Goal: Transaction & Acquisition: Book appointment/travel/reservation

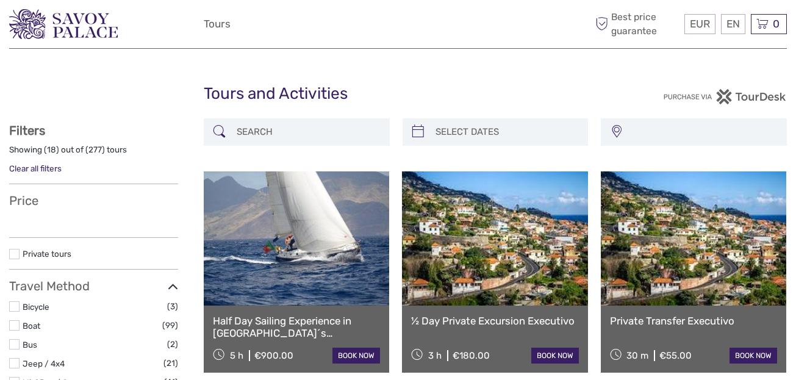
select select
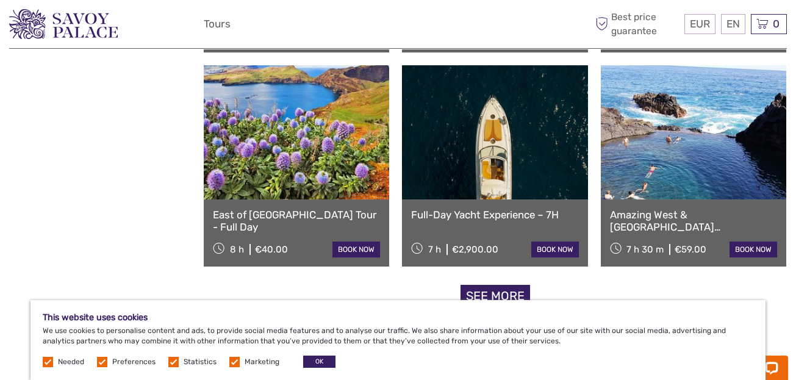
scroll to position [1159, 0]
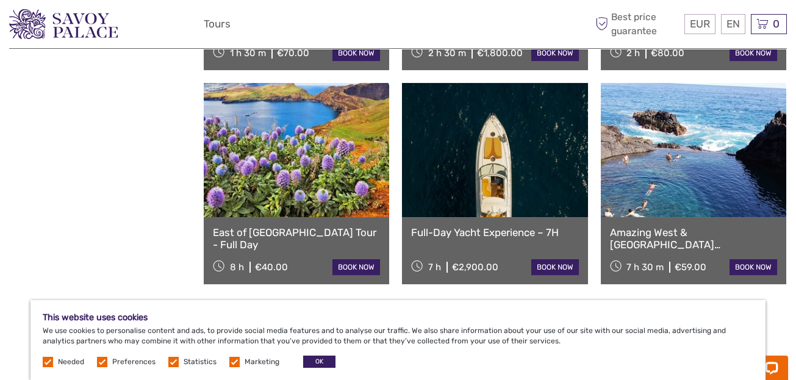
click at [302, 234] on link "East of [GEOGRAPHIC_DATA] Tour - Full Day" at bounding box center [296, 238] width 167 height 25
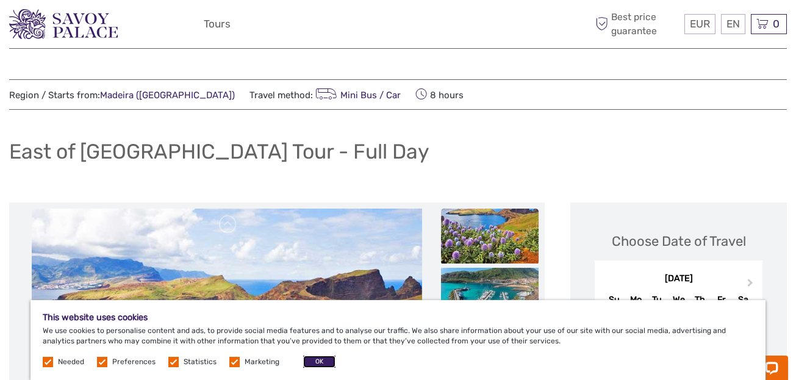
click at [317, 359] on button "OK" at bounding box center [319, 362] width 32 height 12
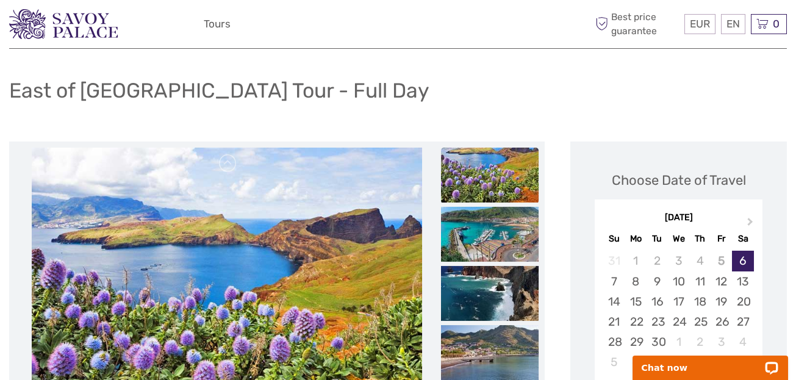
scroll to position [121, 0]
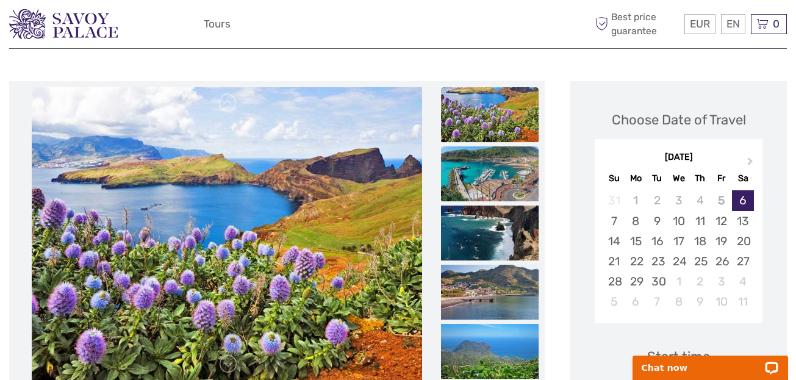
click at [470, 166] on img at bounding box center [490, 173] width 98 height 55
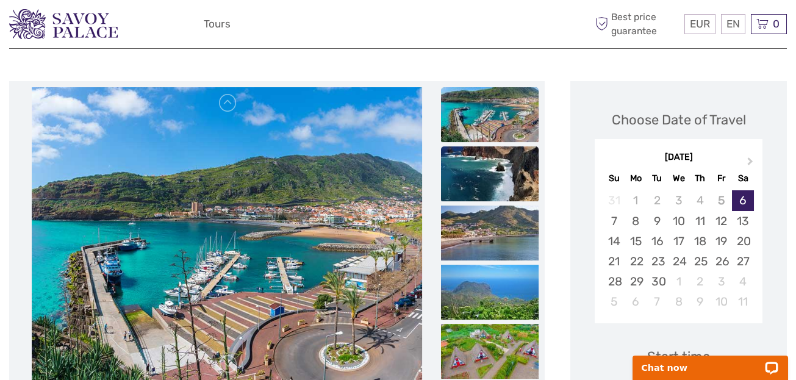
click at [475, 175] on img at bounding box center [490, 173] width 98 height 55
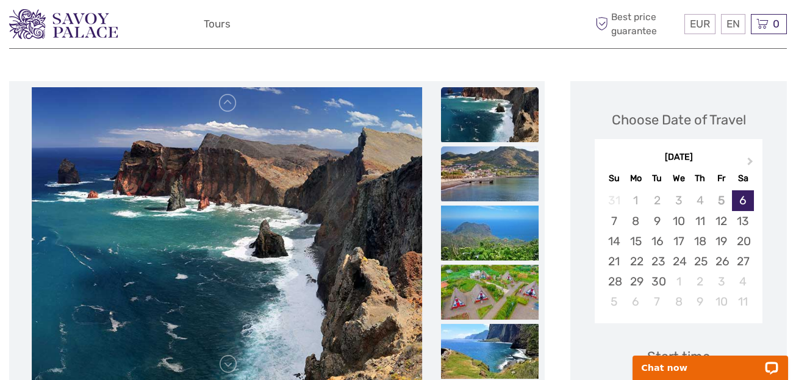
click at [476, 175] on img at bounding box center [490, 173] width 98 height 55
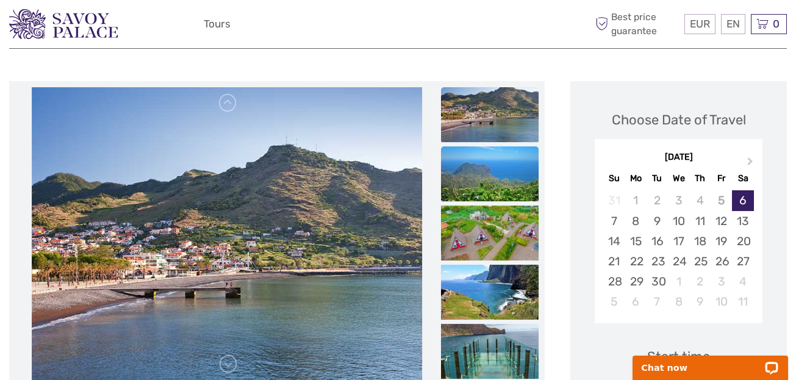
click at [478, 174] on img at bounding box center [490, 173] width 98 height 55
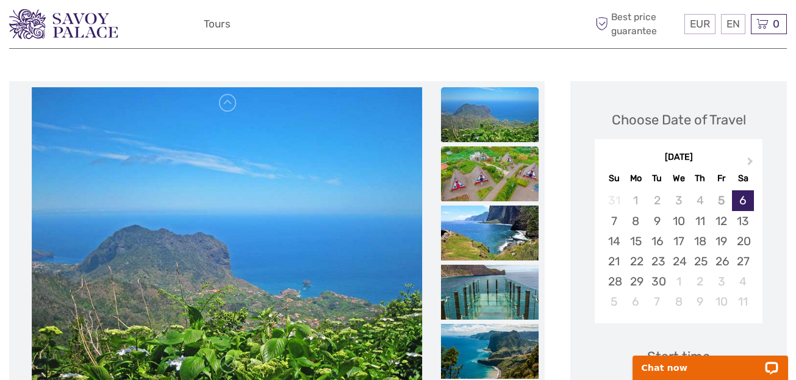
click at [478, 176] on img at bounding box center [490, 173] width 98 height 55
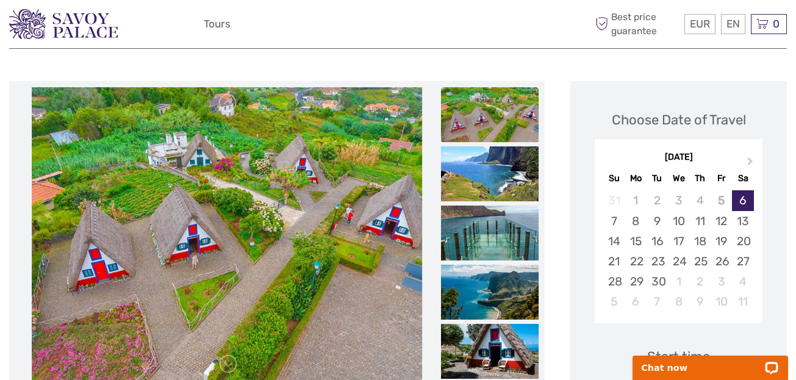
click at [478, 176] on img at bounding box center [490, 173] width 98 height 55
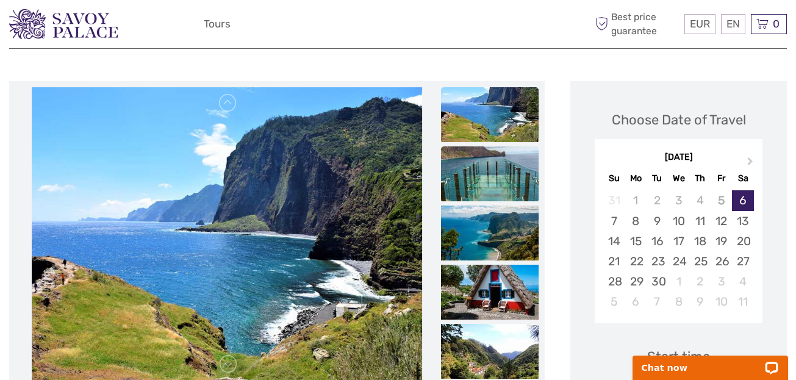
click at [484, 178] on img at bounding box center [490, 173] width 98 height 55
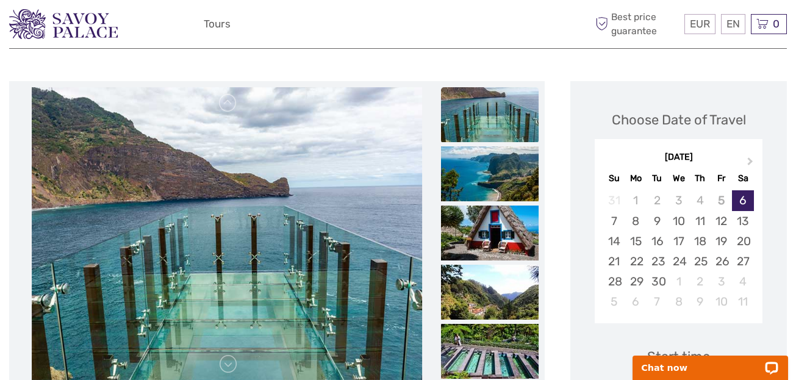
click at [484, 178] on img at bounding box center [490, 173] width 98 height 55
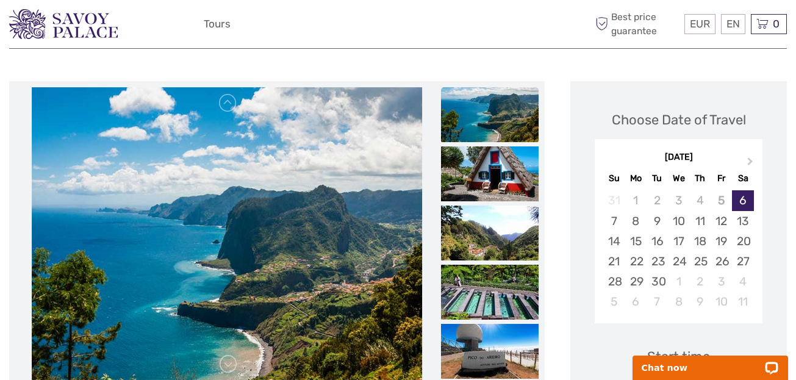
click at [484, 178] on img at bounding box center [490, 173] width 98 height 55
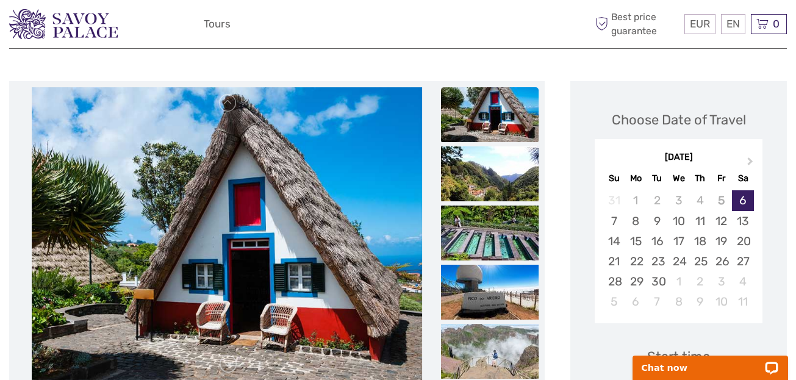
click at [484, 178] on img at bounding box center [490, 173] width 98 height 55
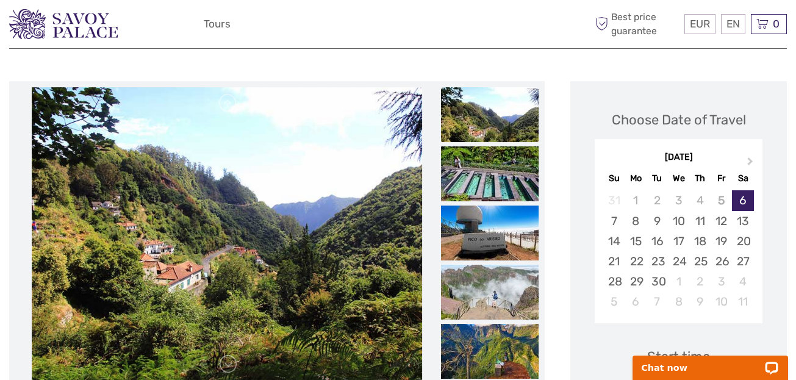
click at [484, 178] on img at bounding box center [490, 173] width 98 height 55
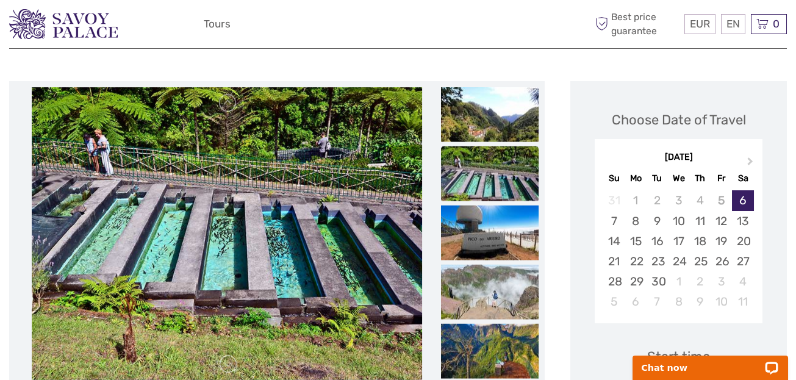
click at [484, 178] on img at bounding box center [490, 173] width 98 height 55
click at [485, 233] on img at bounding box center [490, 233] width 98 height 55
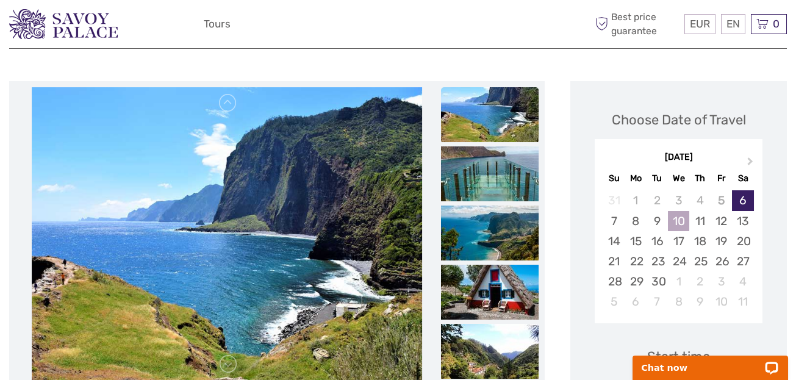
click at [685, 217] on div "10" at bounding box center [678, 221] width 21 height 20
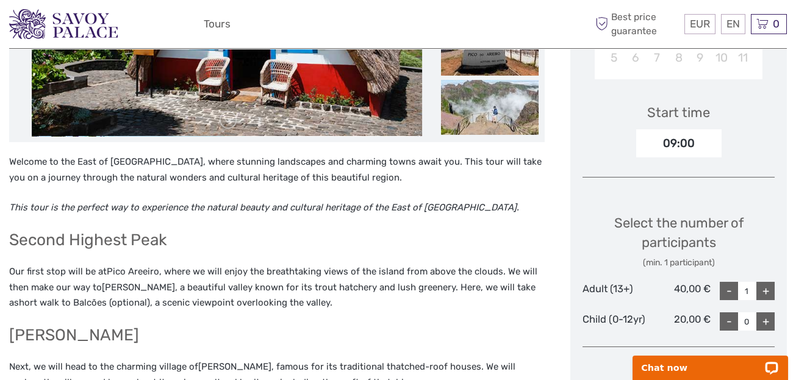
scroll to position [427, 0]
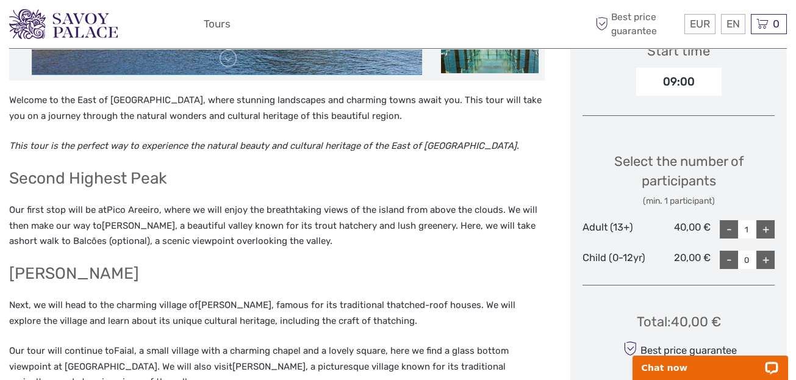
click at [766, 228] on div "+" at bounding box center [766, 229] width 18 height 18
type input "2"
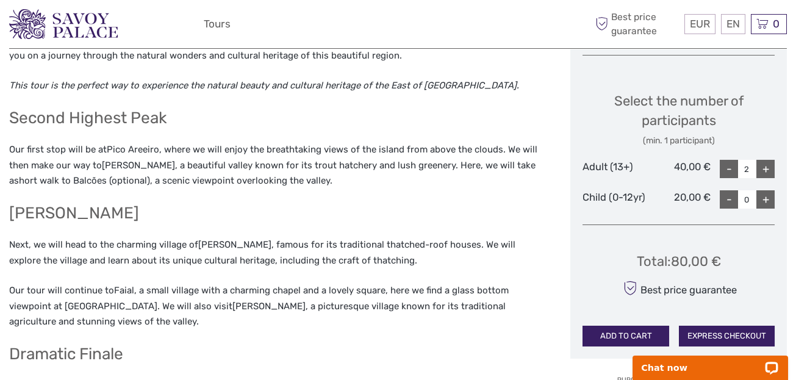
scroll to position [549, 0]
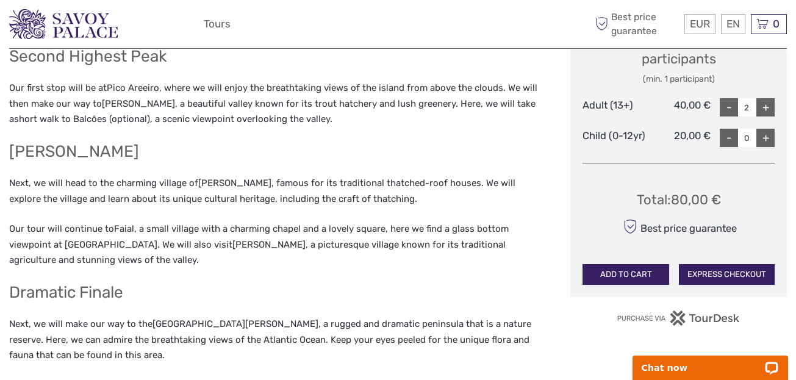
click at [610, 276] on button "ADD TO CART" at bounding box center [626, 274] width 87 height 21
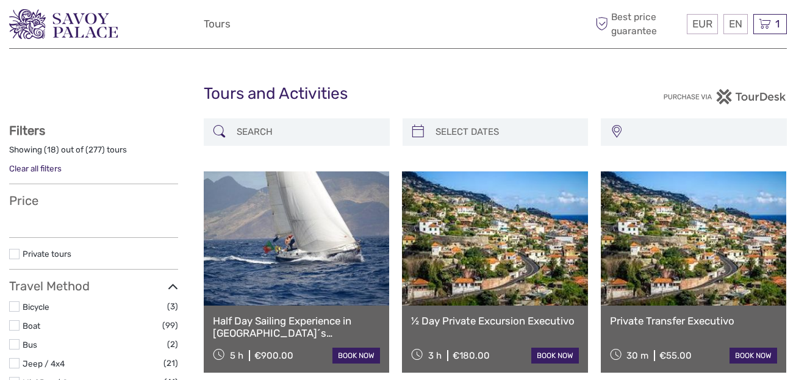
select select
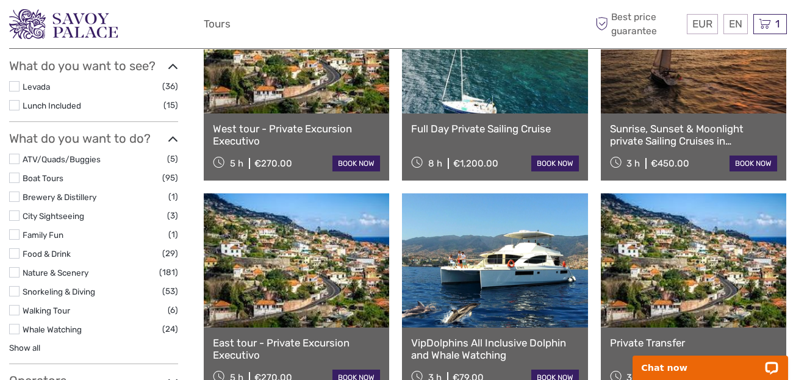
scroll to position [427, 0]
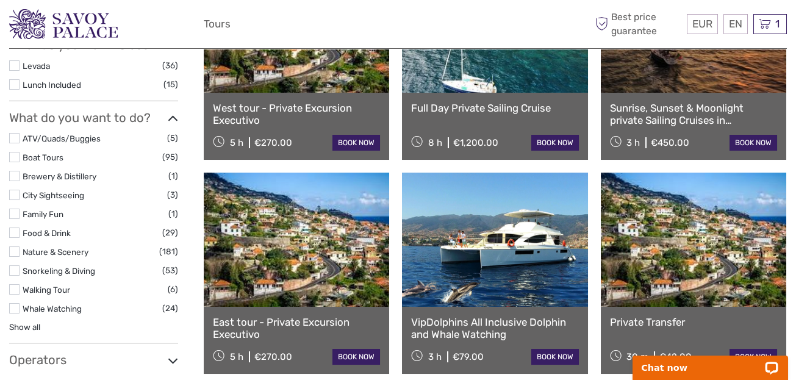
click at [16, 229] on label at bounding box center [14, 233] width 10 height 10
click at [0, 0] on input "checkbox" at bounding box center [0, 0] width 0 height 0
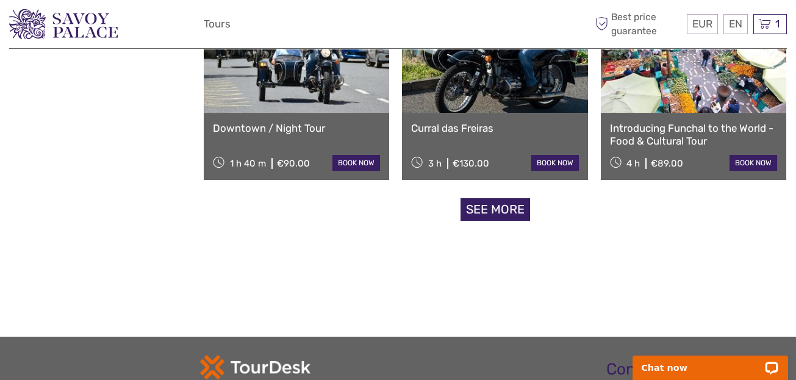
scroll to position [1228, 0]
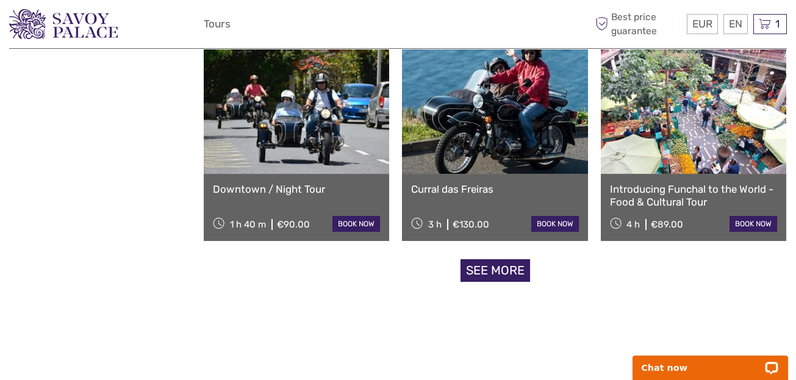
click at [475, 264] on link "See more" at bounding box center [496, 270] width 70 height 23
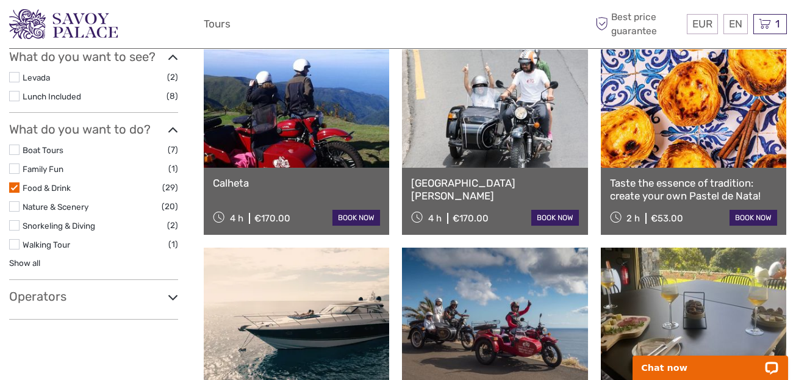
scroll to position [373, 0]
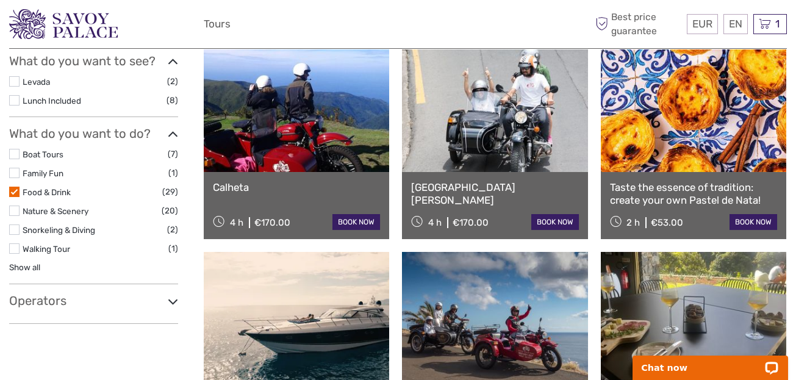
click at [12, 187] on label at bounding box center [14, 192] width 10 height 10
click at [0, 0] on input "checkbox" at bounding box center [0, 0] width 0 height 0
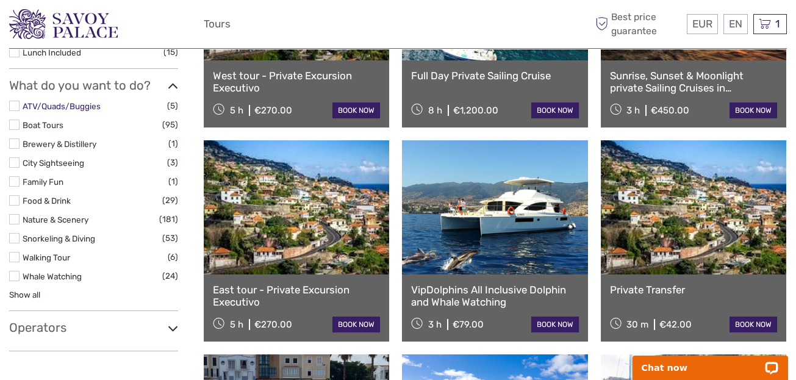
scroll to position [496, 0]
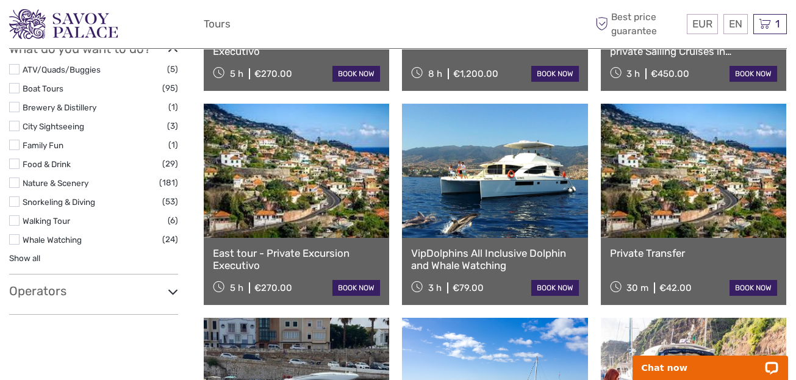
click at [17, 183] on label at bounding box center [14, 183] width 10 height 10
click at [0, 0] on input "checkbox" at bounding box center [0, 0] width 0 height 0
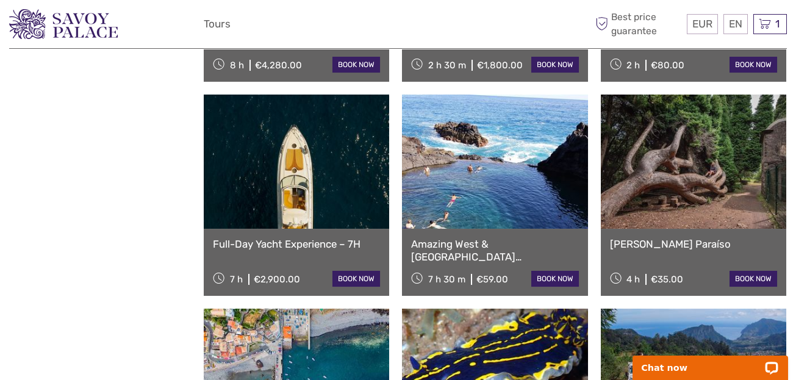
scroll to position [740, 0]
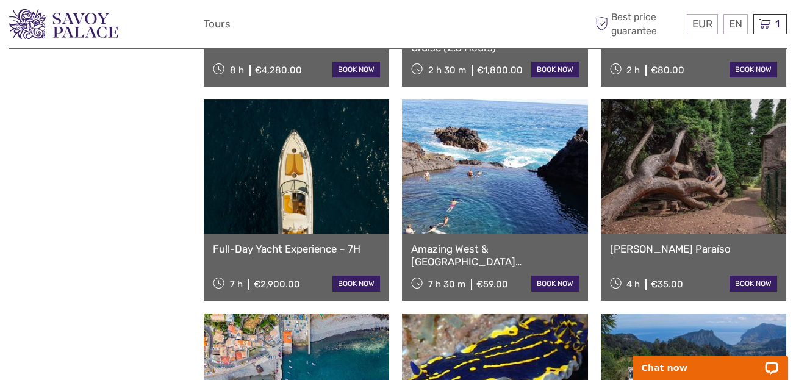
click at [629, 243] on link "Levada Vale Paraíso" at bounding box center [693, 249] width 167 height 12
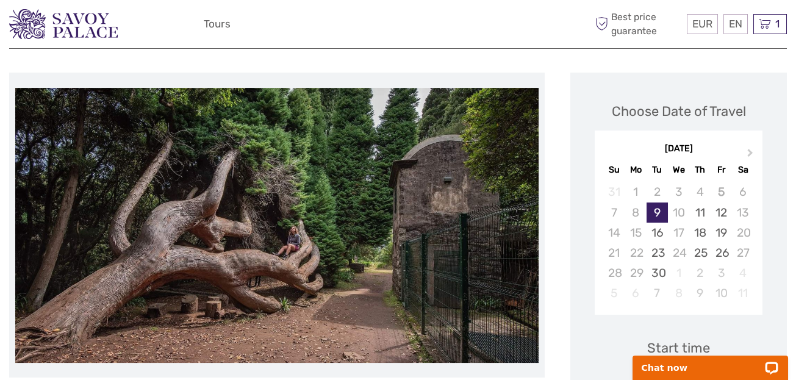
scroll to position [61, 0]
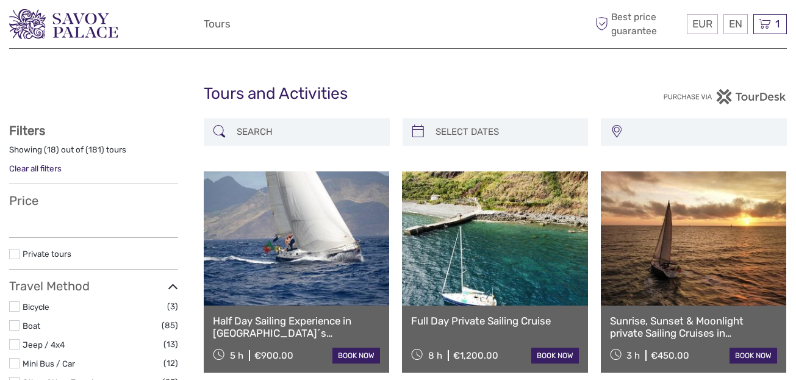
select select
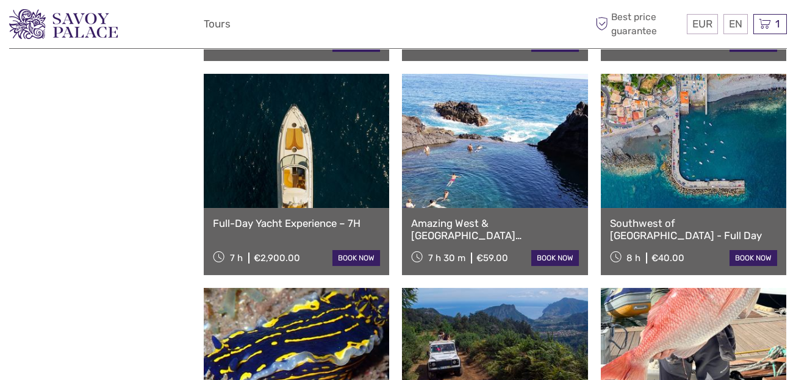
select select
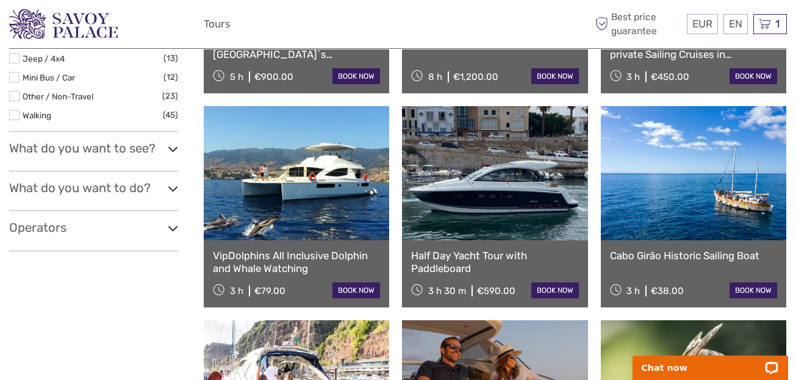
scroll to position [549, 0]
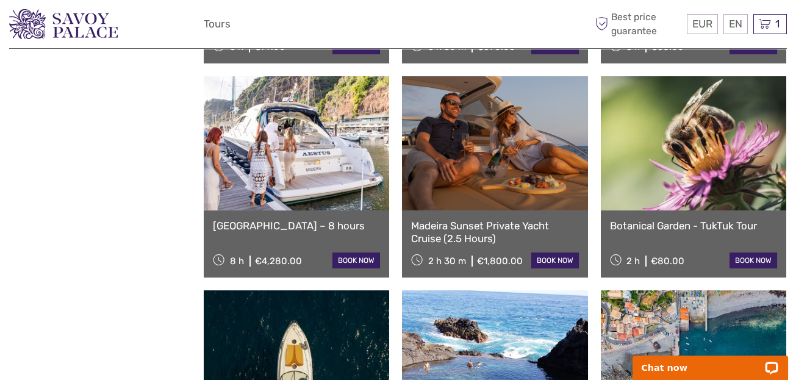
click at [657, 226] on link "Botanical Garden - TukTuk Tour" at bounding box center [693, 226] width 167 height 12
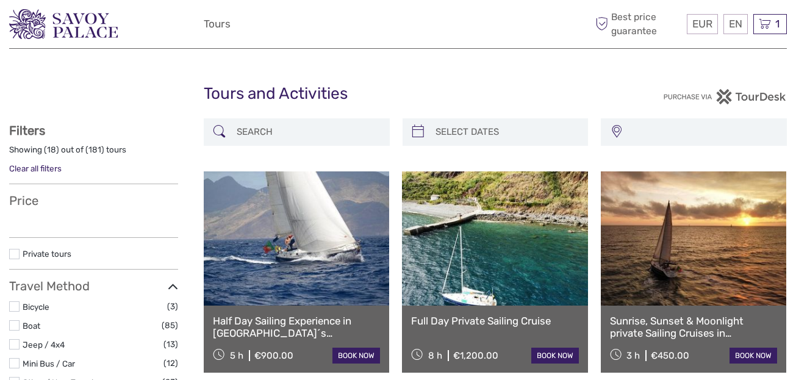
select select
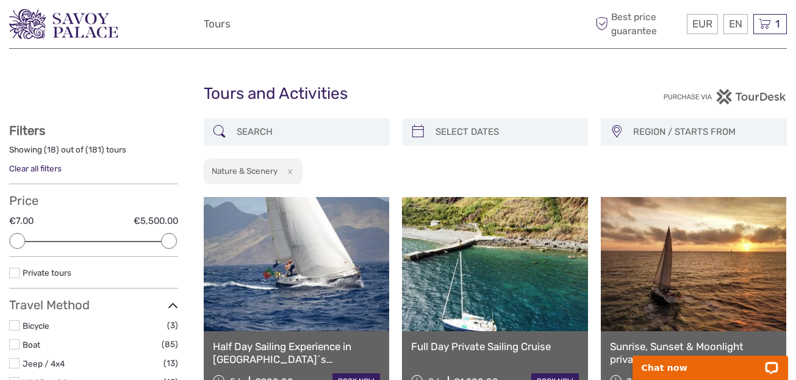
click at [47, 171] on link "Clear all filters" at bounding box center [35, 169] width 52 height 10
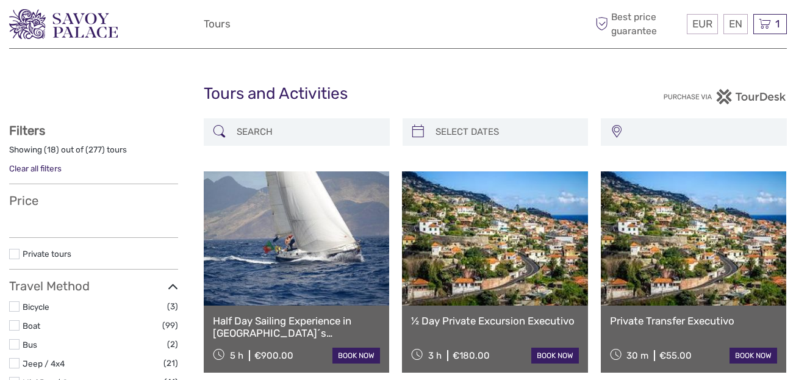
select select
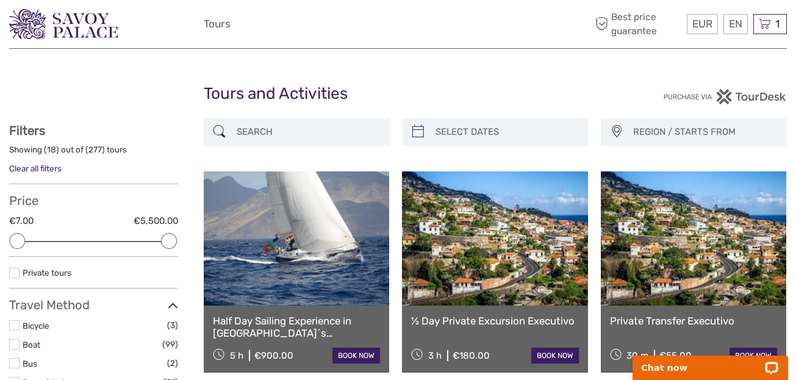
click at [644, 131] on span "REGION / STARTS FROM" at bounding box center [704, 132] width 153 height 20
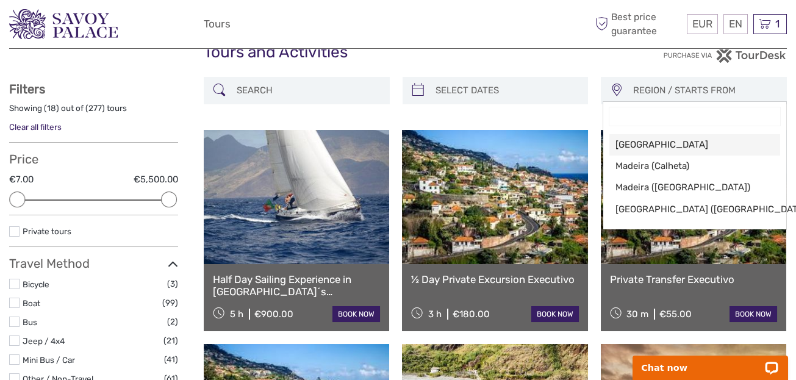
scroll to position [61, 0]
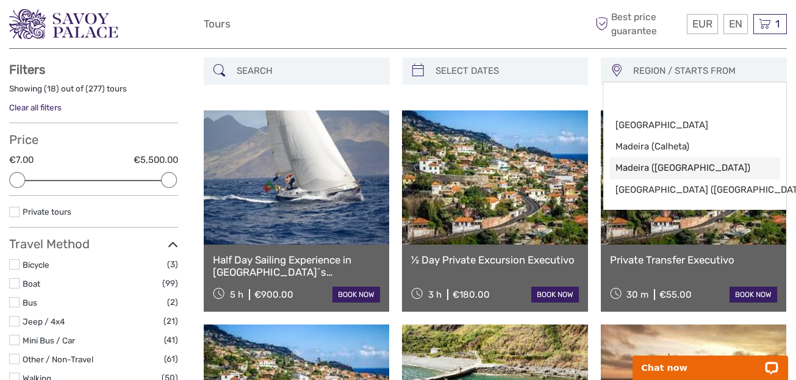
click at [675, 167] on span "Madeira ([GEOGRAPHIC_DATA])" at bounding box center [685, 168] width 138 height 13
select select "Madeira ([GEOGRAPHIC_DATA])"
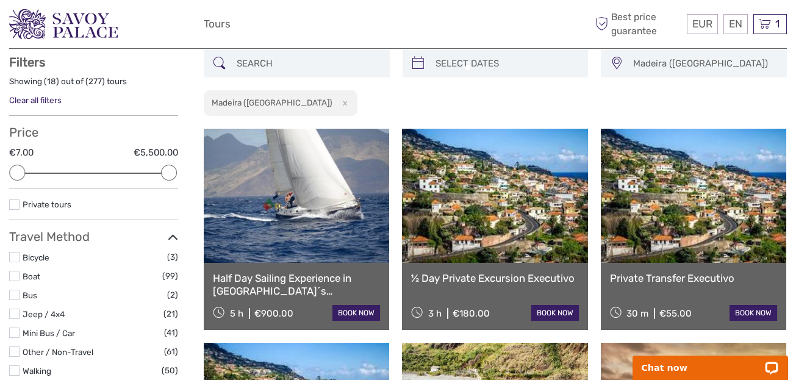
scroll to position [69, 0]
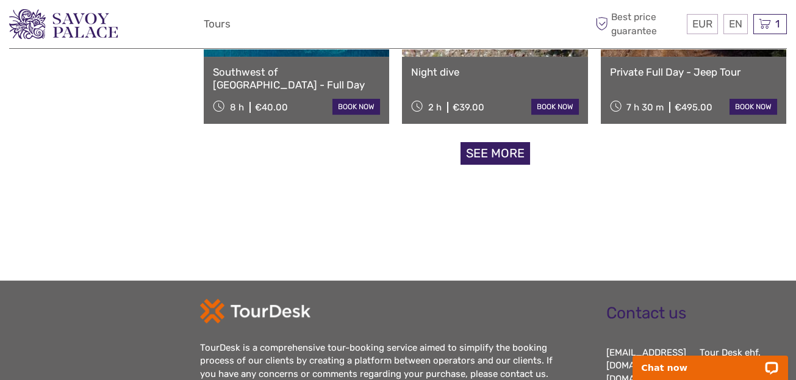
scroll to position [1350, 0]
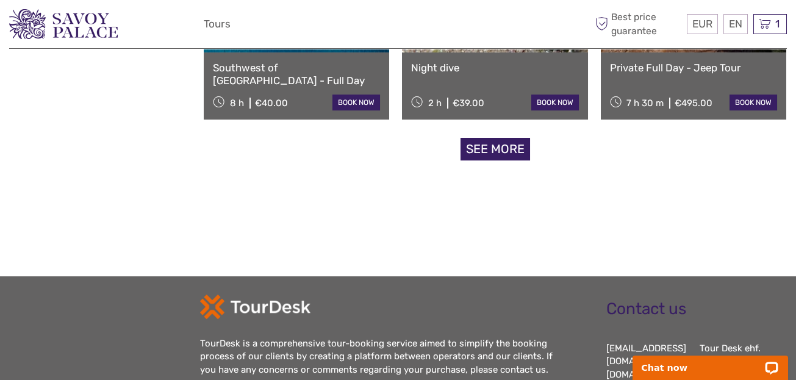
click at [494, 149] on link "See more" at bounding box center [496, 149] width 70 height 23
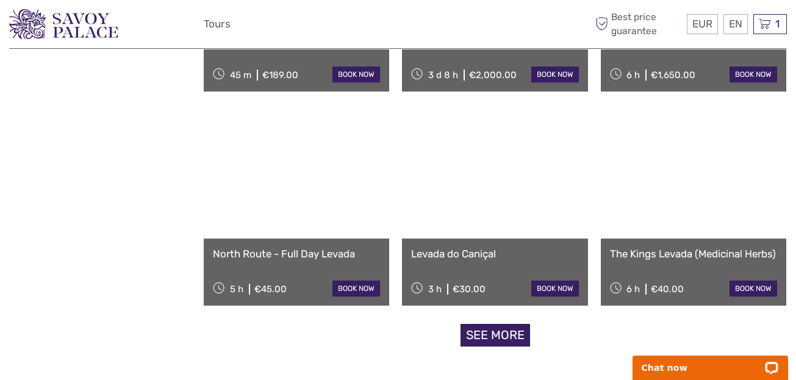
scroll to position [2509, 0]
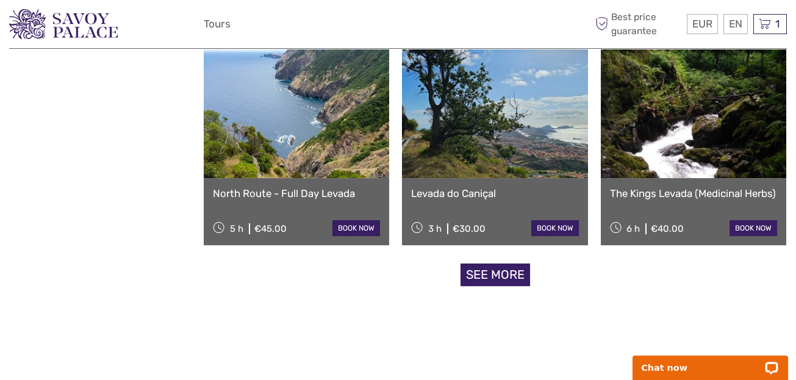
click at [488, 273] on link "See more" at bounding box center [496, 275] width 70 height 23
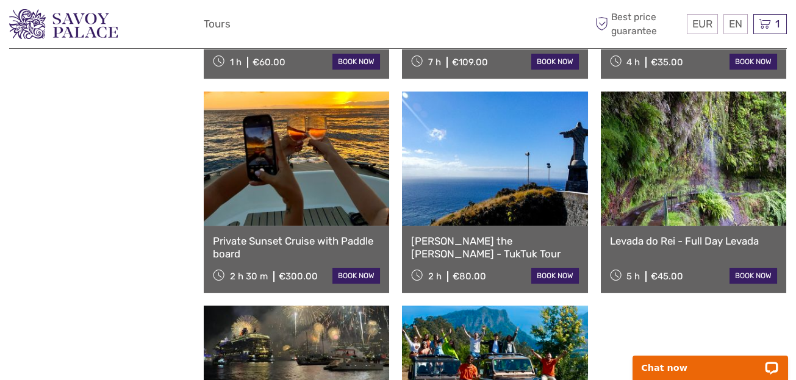
scroll to position [2875, 0]
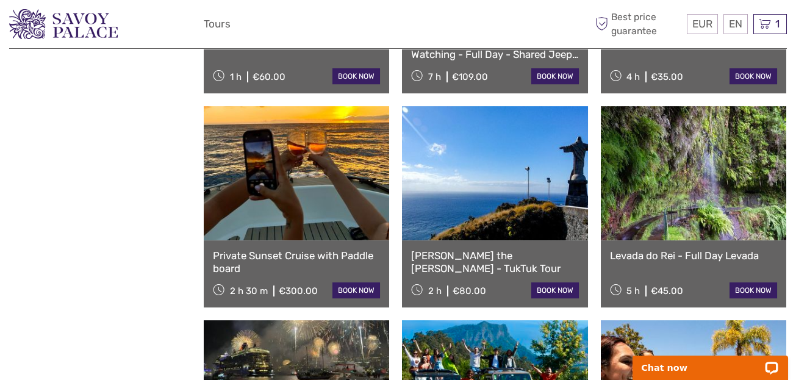
click at [650, 251] on link "Levada do Rei - Full Day Levada" at bounding box center [693, 256] width 167 height 12
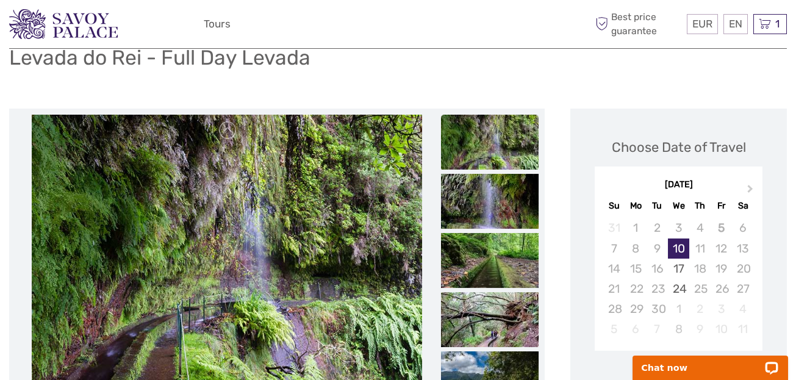
scroll to position [121, 0]
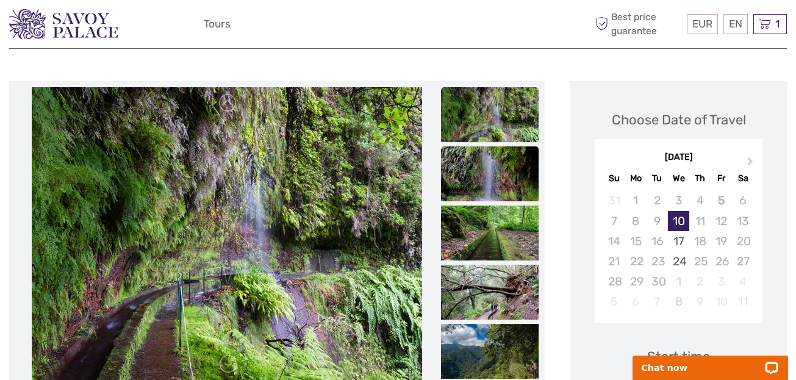
click at [515, 181] on img at bounding box center [490, 173] width 98 height 55
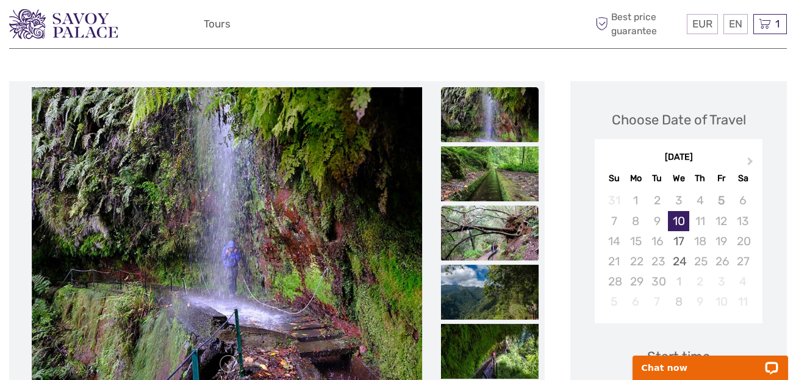
click at [509, 215] on img at bounding box center [490, 233] width 98 height 55
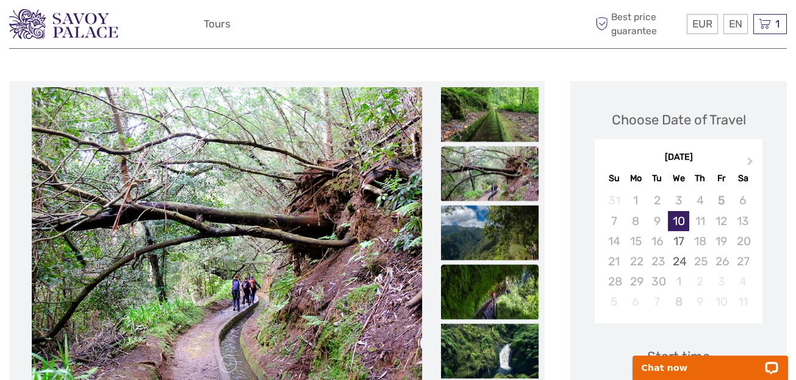
click at [502, 286] on img at bounding box center [490, 292] width 98 height 55
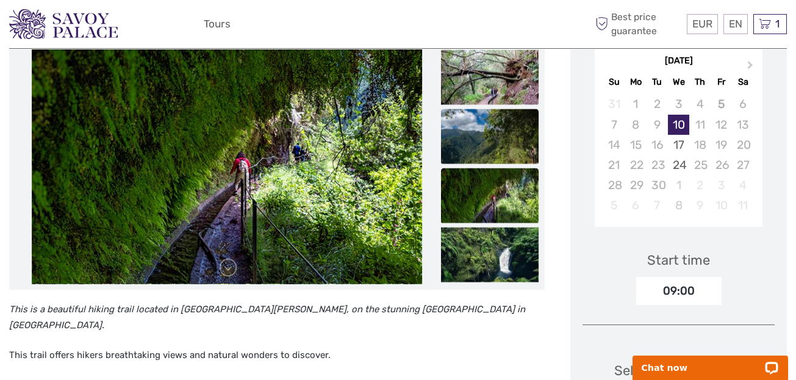
scroll to position [305, 0]
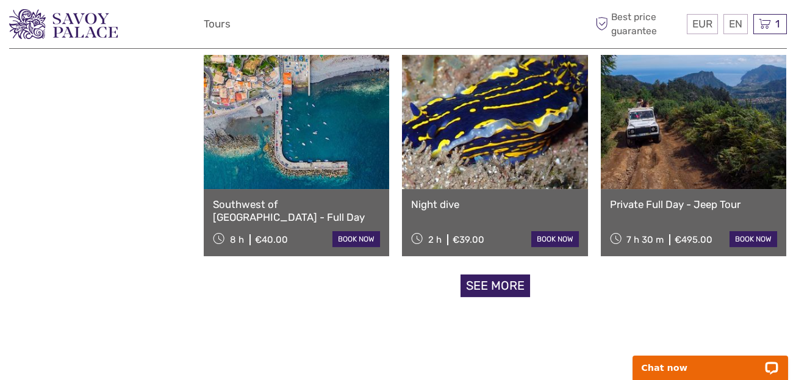
scroll to position [1281, 0]
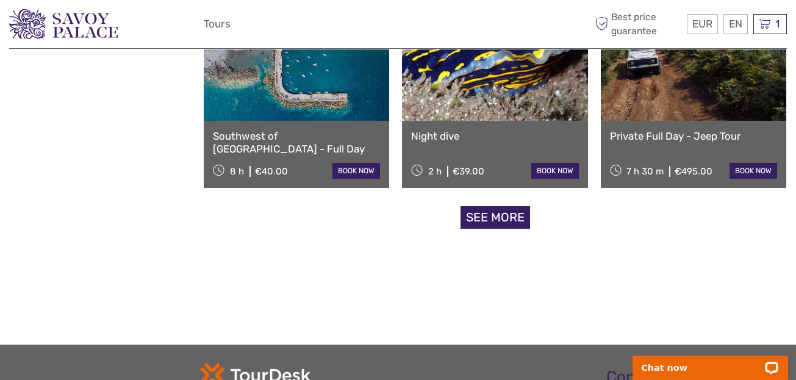
click at [502, 223] on link "See more" at bounding box center [496, 217] width 70 height 23
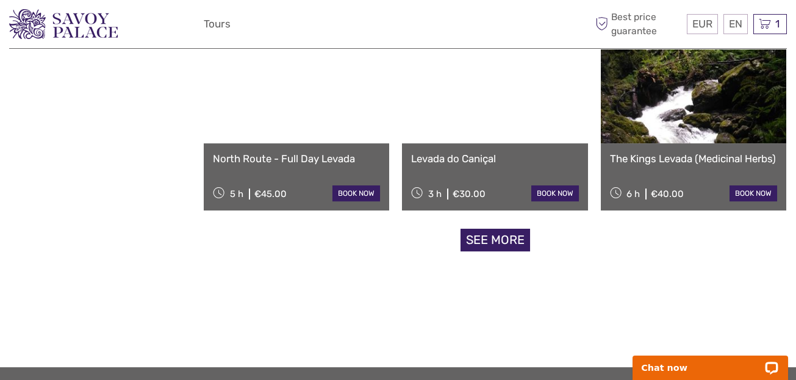
scroll to position [2563, 0]
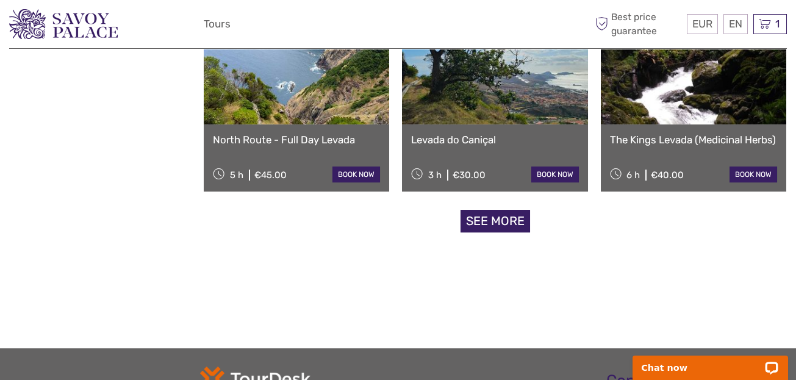
click at [494, 223] on link "See more" at bounding box center [496, 221] width 70 height 23
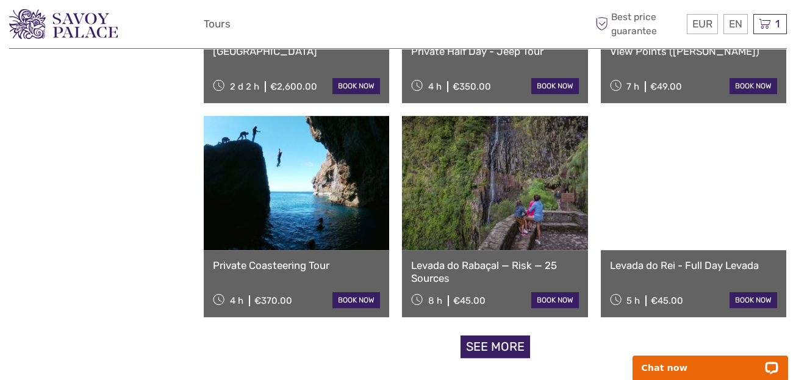
scroll to position [3783, 0]
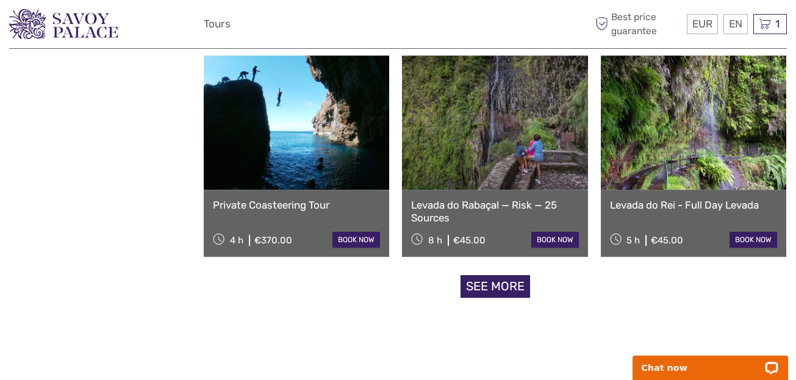
click at [474, 287] on link "See more" at bounding box center [496, 286] width 70 height 23
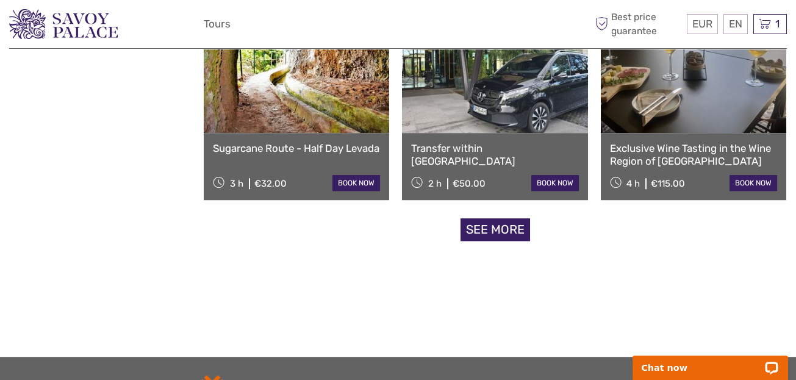
scroll to position [5126, 0]
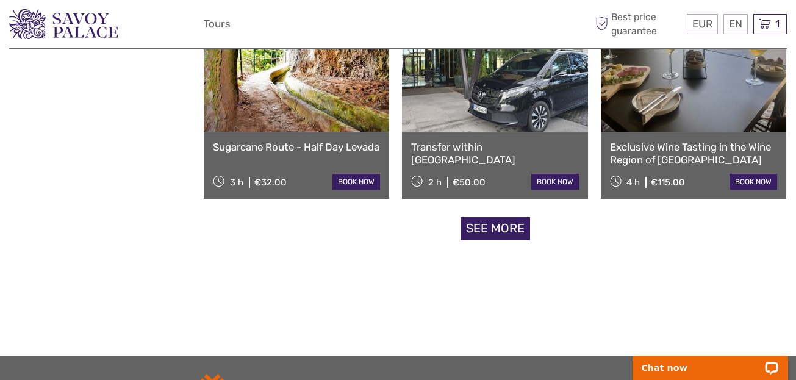
click at [513, 232] on link "See more" at bounding box center [496, 228] width 70 height 23
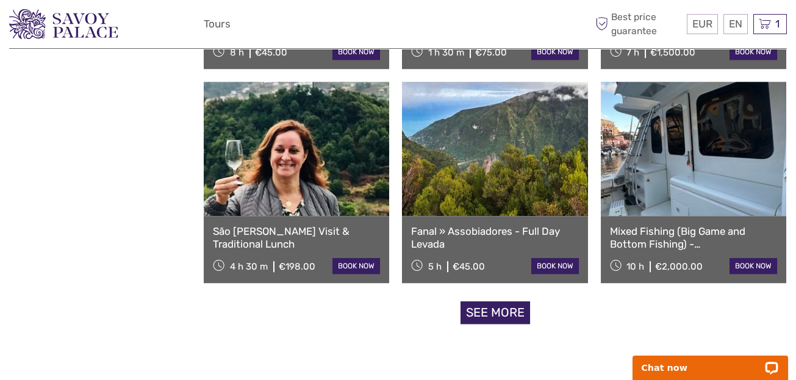
scroll to position [6346, 0]
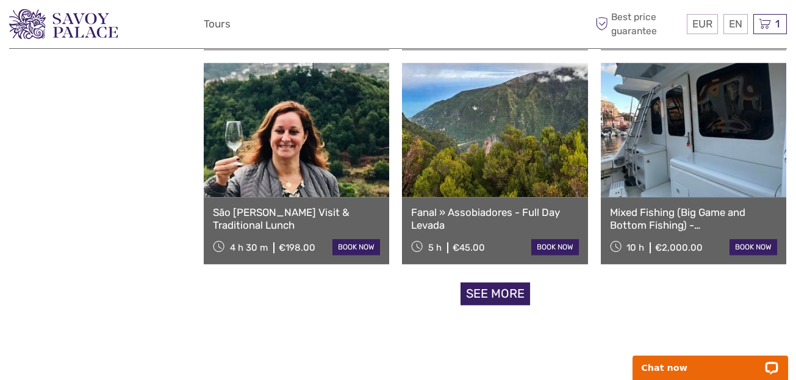
click at [499, 291] on link "See more" at bounding box center [496, 294] width 70 height 23
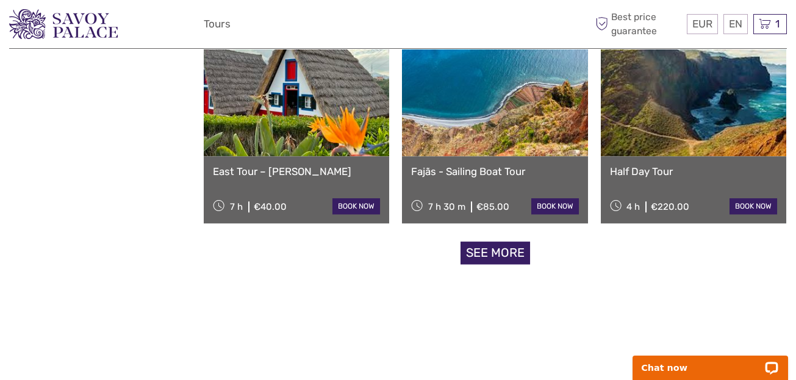
scroll to position [7689, 0]
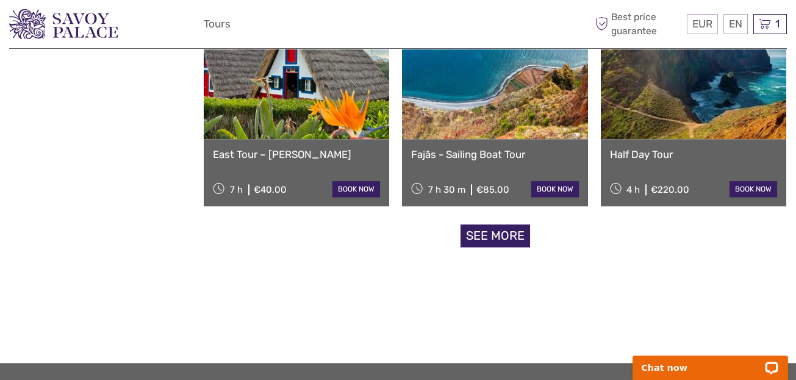
click at [514, 229] on link "See more" at bounding box center [496, 236] width 70 height 23
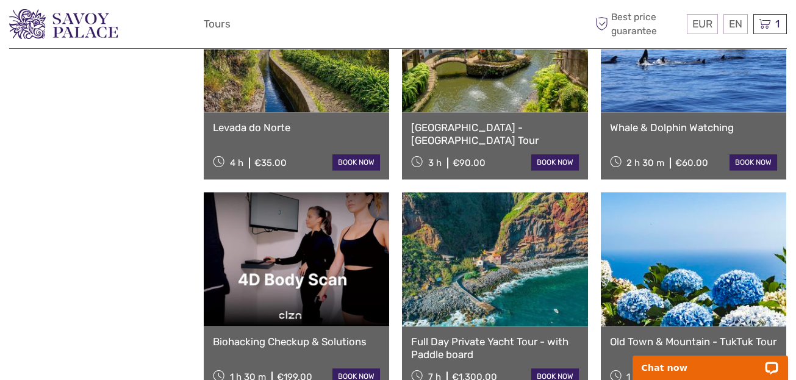
scroll to position [8665, 0]
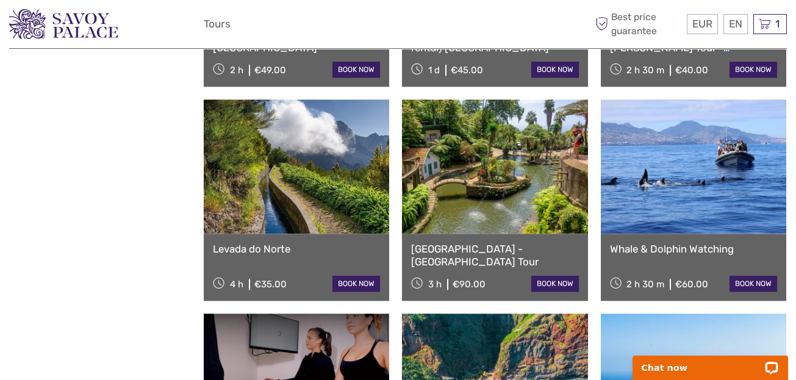
click at [480, 250] on link "[GEOGRAPHIC_DATA] - [GEOGRAPHIC_DATA] Tour" at bounding box center [494, 255] width 167 height 25
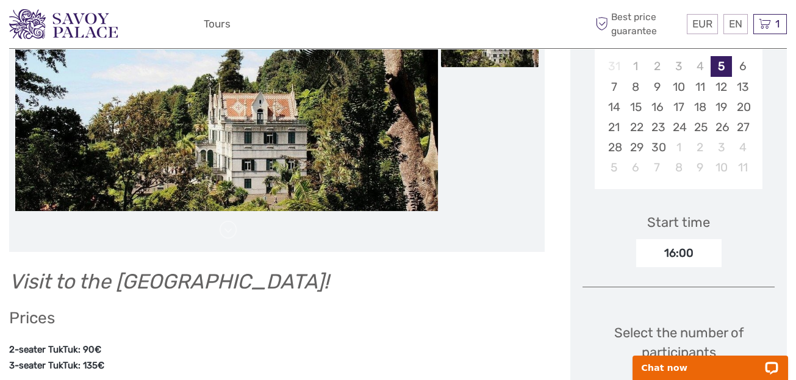
scroll to position [121, 0]
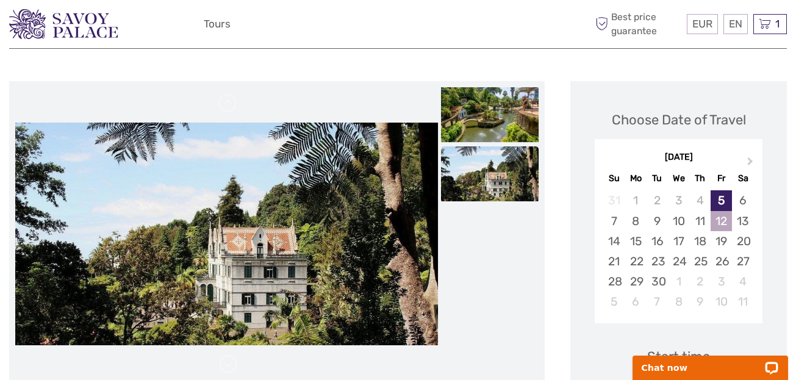
click at [718, 217] on div "12" at bounding box center [721, 221] width 21 height 20
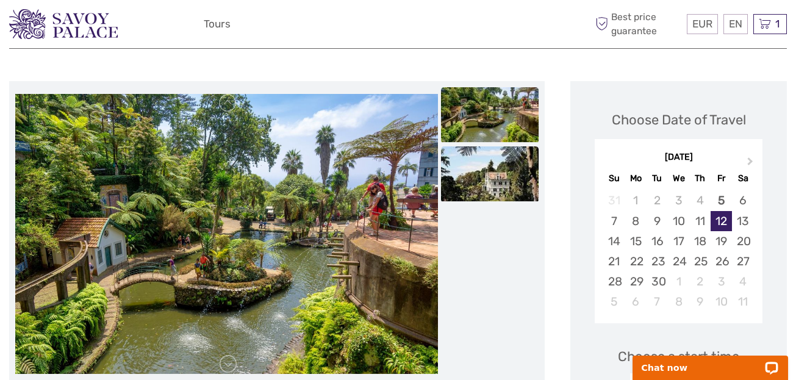
click at [490, 167] on img at bounding box center [490, 173] width 98 height 55
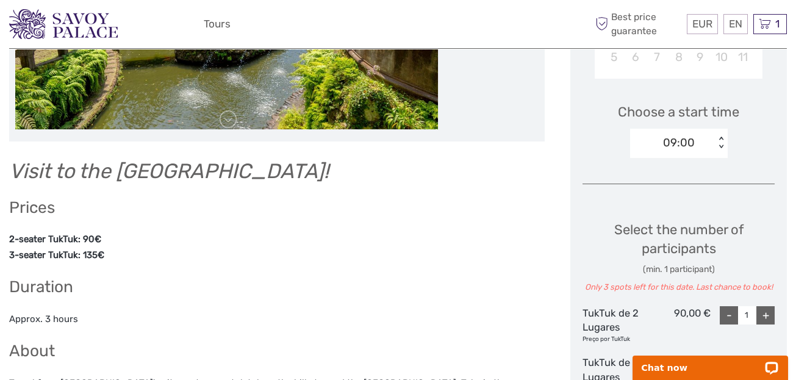
scroll to position [366, 0]
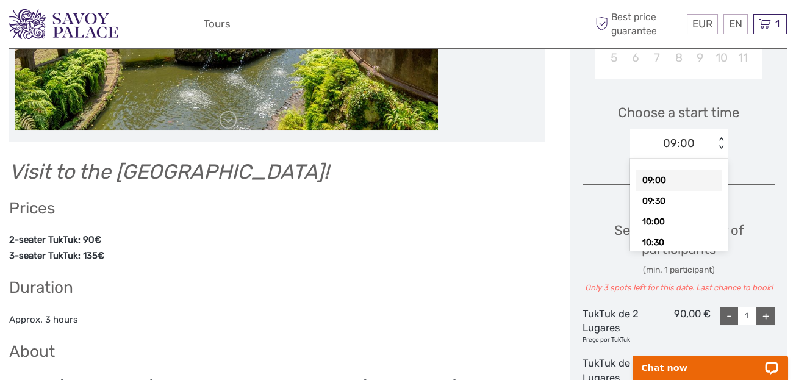
click at [719, 140] on div "< >" at bounding box center [721, 143] width 10 height 13
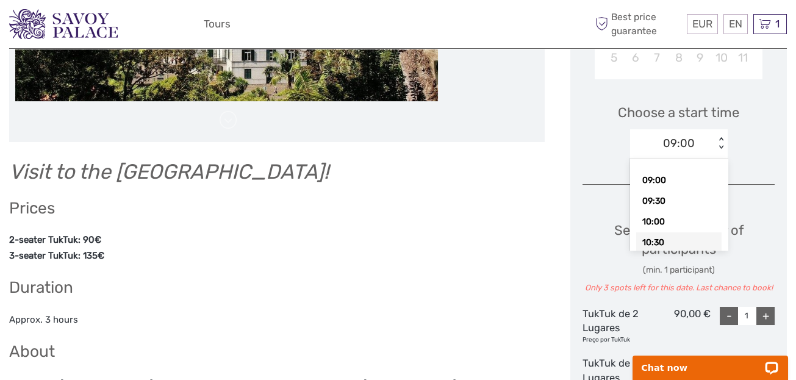
click at [682, 242] on div "10:30" at bounding box center [678, 242] width 85 height 21
click at [719, 143] on div "< >" at bounding box center [721, 143] width 10 height 13
click at [690, 223] on div "10:00" at bounding box center [678, 222] width 85 height 21
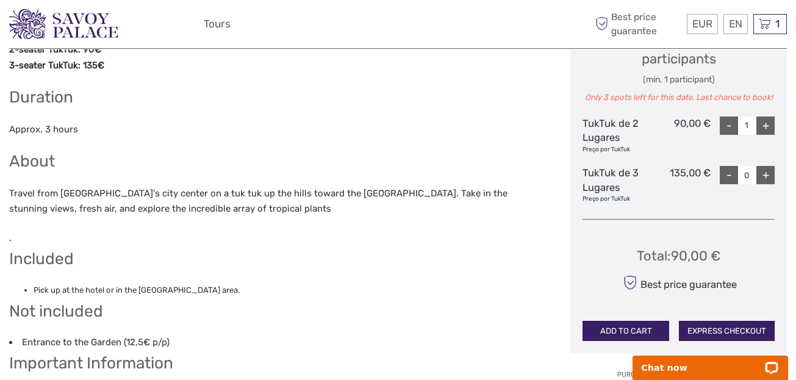
scroll to position [610, 0]
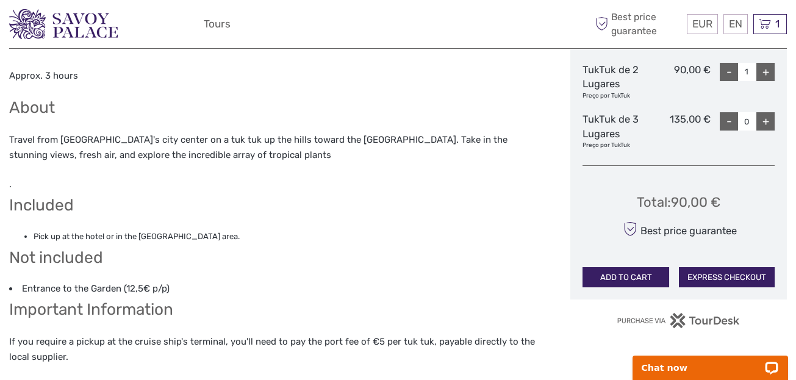
click at [638, 273] on button "ADD TO CART" at bounding box center [626, 277] width 87 height 21
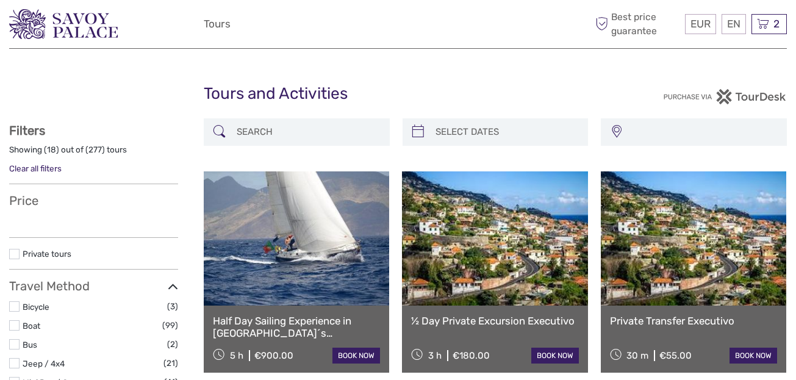
select select
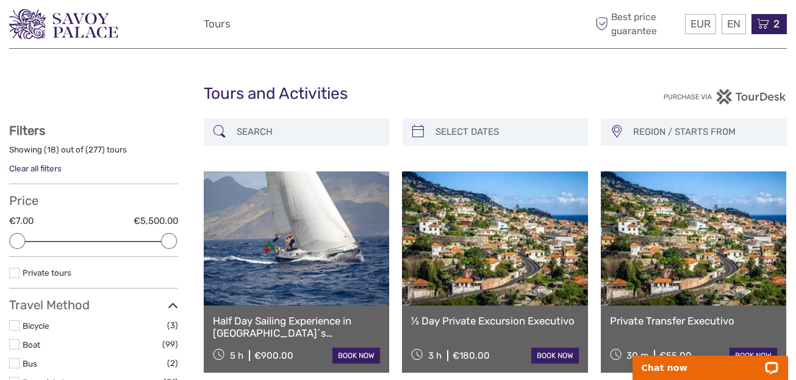
click at [766, 25] on icon at bounding box center [763, 23] width 12 height 15
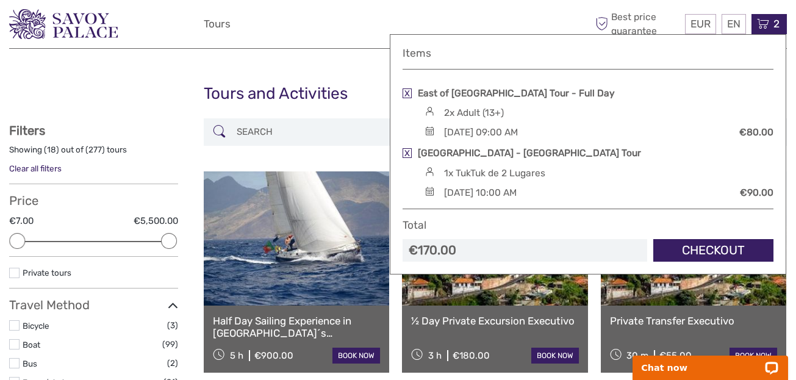
click at [516, 130] on div "[DATE] 09:00 AM" at bounding box center [481, 132] width 74 height 13
click at [500, 92] on link "East of [GEOGRAPHIC_DATA] Tour - Full Day" at bounding box center [516, 93] width 197 height 13
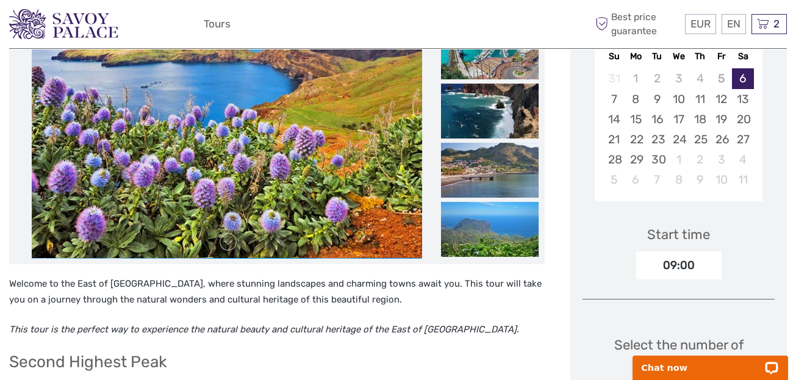
scroll to position [305, 0]
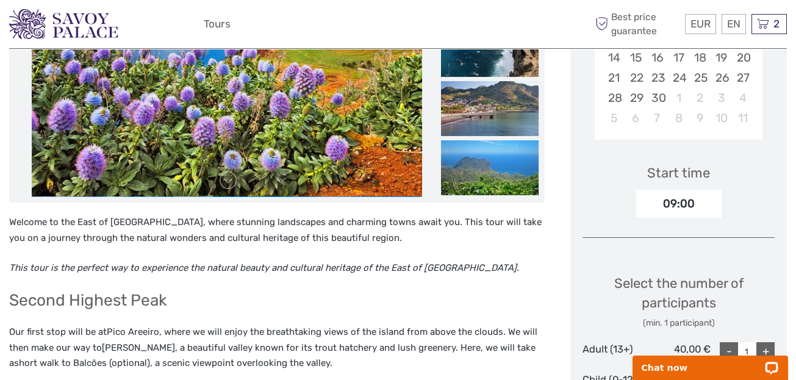
click at [682, 206] on div "09:00" at bounding box center [678, 204] width 85 height 28
click at [701, 204] on div "09:00" at bounding box center [678, 204] width 85 height 28
click at [713, 204] on div "09:00" at bounding box center [678, 204] width 85 height 28
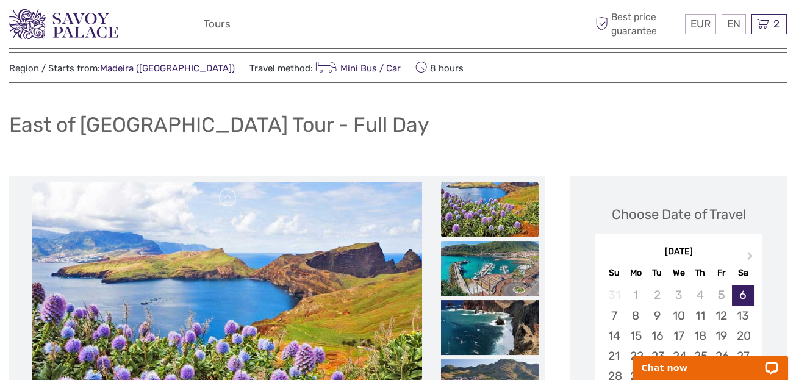
scroll to position [0, 0]
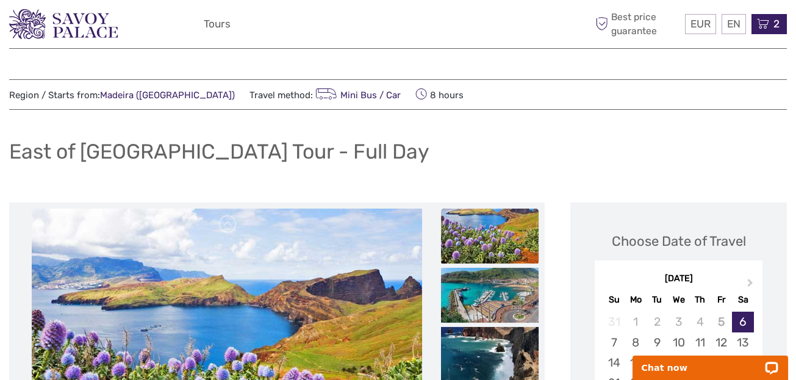
click at [767, 24] on icon at bounding box center [763, 23] width 12 height 15
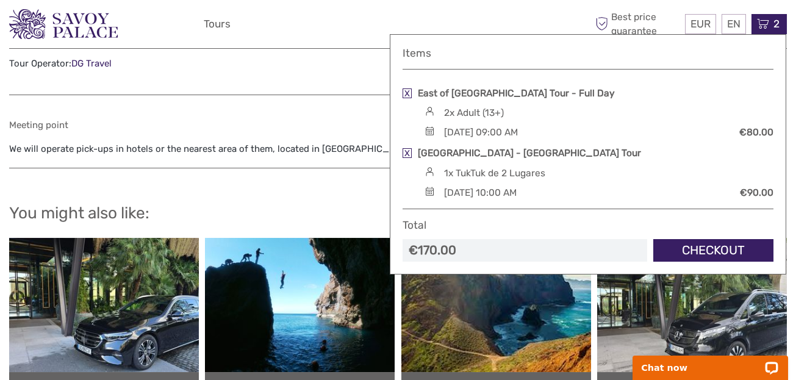
scroll to position [915, 0]
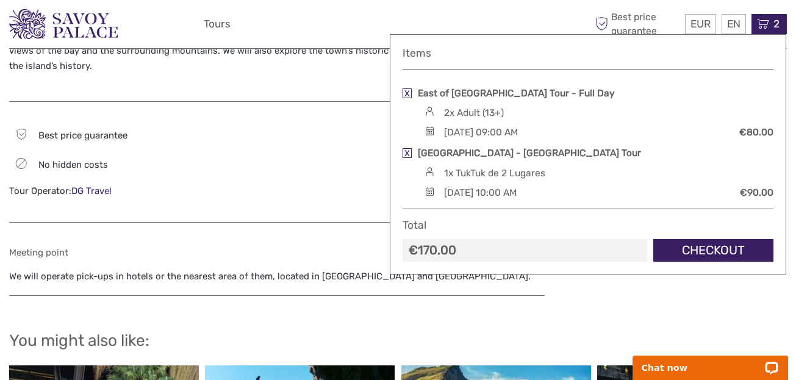
click at [712, 250] on link "Checkout" at bounding box center [714, 250] width 120 height 23
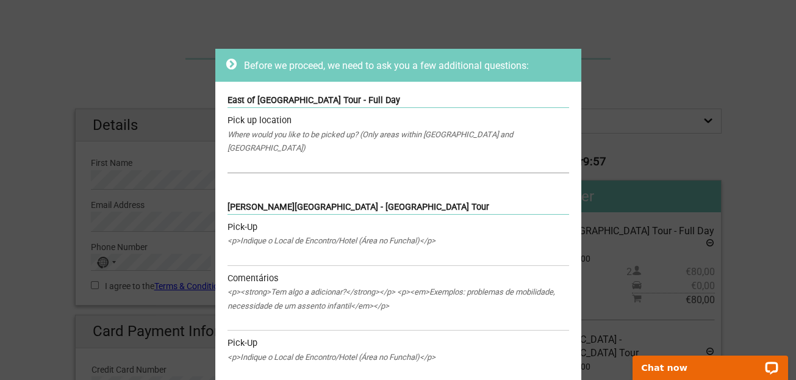
click at [270, 155] on input "text" at bounding box center [399, 164] width 342 height 18
type input "Savoy Palace Hotel"
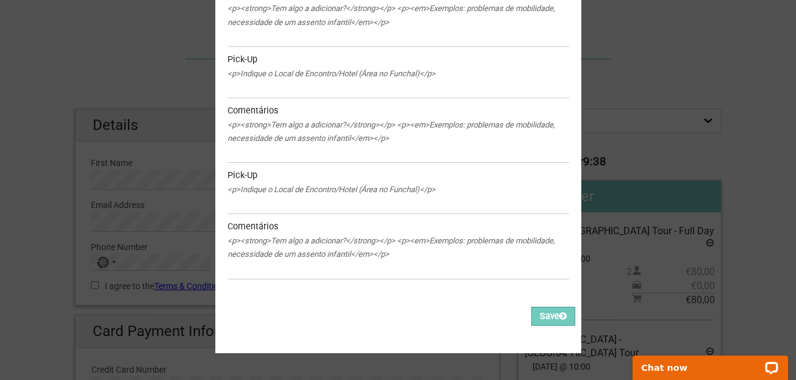
scroll to position [284, 0]
click at [545, 307] on button "Save" at bounding box center [554, 316] width 44 height 19
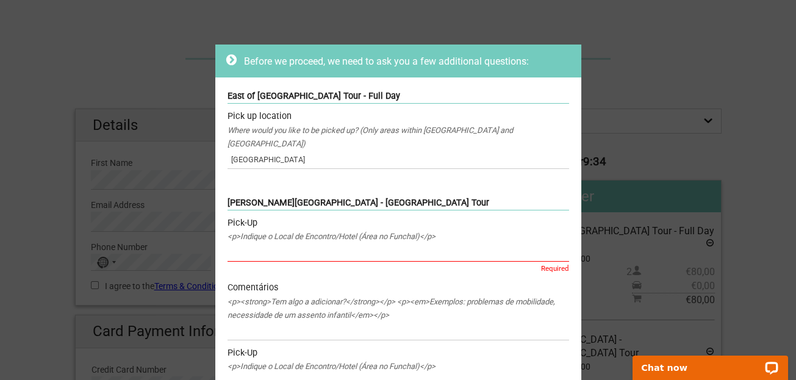
scroll to position [0, 0]
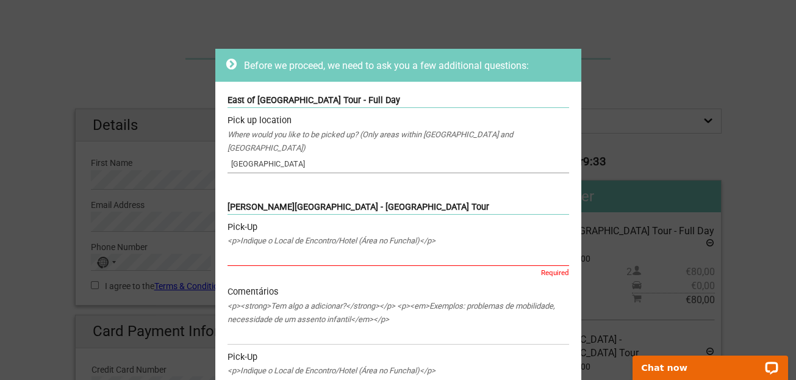
click at [322, 155] on input "Savoy Palace Hotel" at bounding box center [399, 164] width 342 height 18
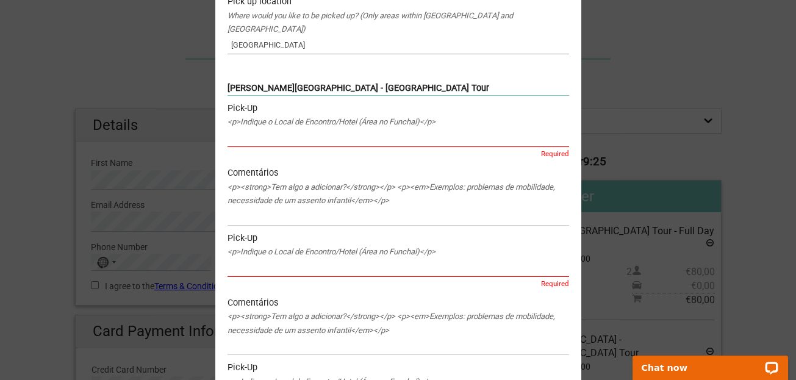
scroll to position [61, 0]
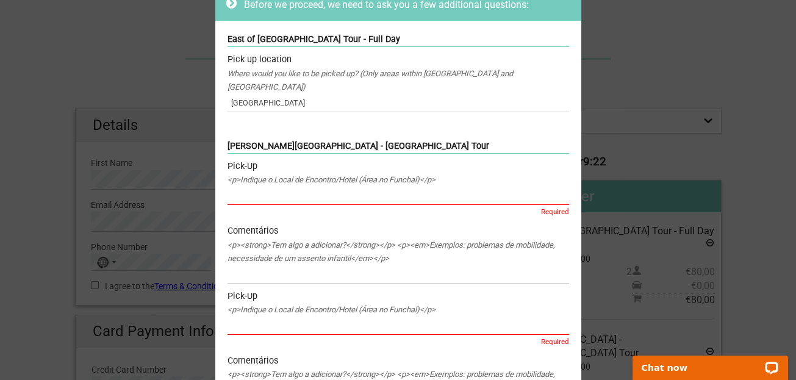
click at [319, 187] on input "text" at bounding box center [399, 196] width 342 height 18
type input "Savoy Palace Hotel"
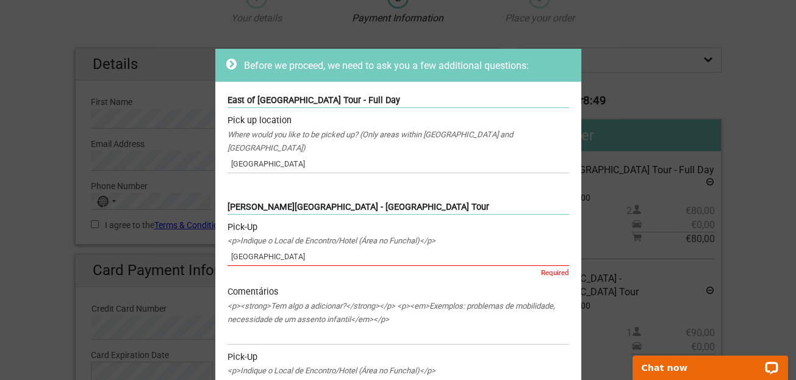
click at [420, 85] on div "East of Madeira Island Tour - Full Day Pick up location Where would you like to…" at bounding box center [398, 135] width 366 height 107
click at [228, 62] on icon at bounding box center [231, 64] width 10 height 12
click at [354, 172] on div "East of Madeira Island Tour - Full Day Pick up location Where would you like to…" at bounding box center [398, 135] width 366 height 107
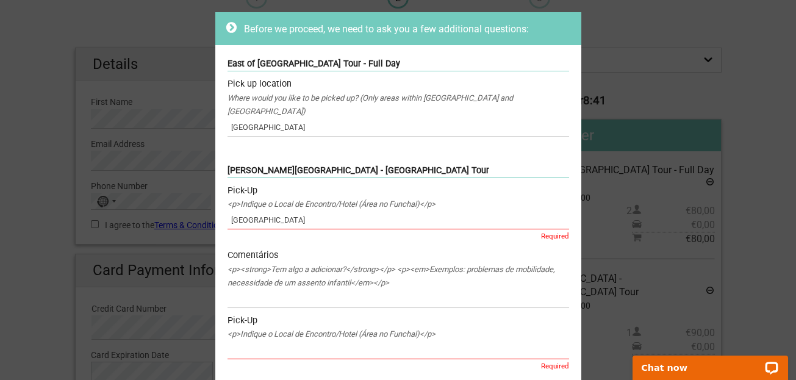
scroll to position [0, 0]
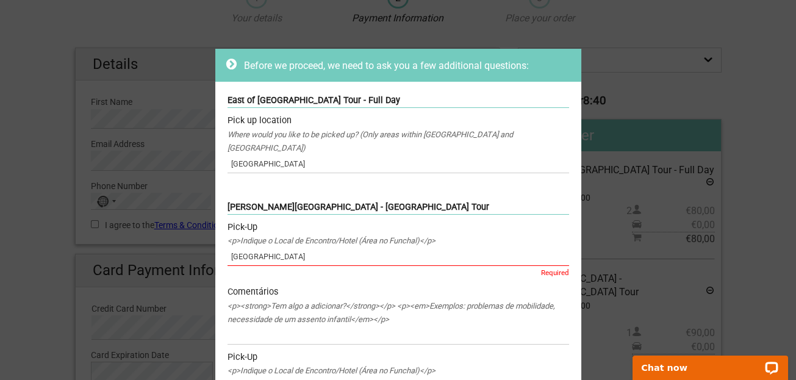
click at [226, 62] on icon at bounding box center [231, 64] width 10 height 12
click at [334, 125] on div "Pick up location" at bounding box center [399, 120] width 342 height 13
click at [350, 140] on div "Where would you like to be picked up? (Only areas within [GEOGRAPHIC_DATA] and …" at bounding box center [399, 141] width 342 height 27
click at [338, 155] on input "Savoy Palace Hotel" at bounding box center [399, 164] width 342 height 18
drag, startPoint x: 338, startPoint y: 154, endPoint x: 194, endPoint y: 154, distance: 144.0
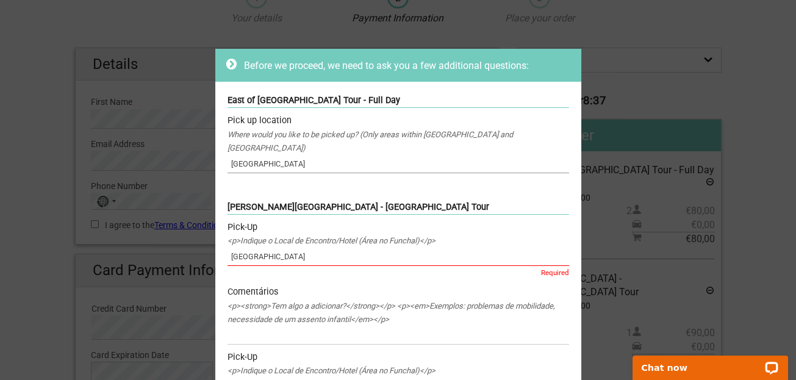
click at [194, 154] on div "Before we proceed, we need to ask you a few additional questions: East of Madei…" at bounding box center [398, 190] width 796 height 380
click at [362, 167] on div "East of Madeira Island Tour - Full Day Pick up location Where would you like to…" at bounding box center [398, 135] width 366 height 107
click at [341, 157] on input "Savoy Palace Hotel" at bounding box center [399, 164] width 342 height 18
type input "Savoy Palace Hotel Funchal"
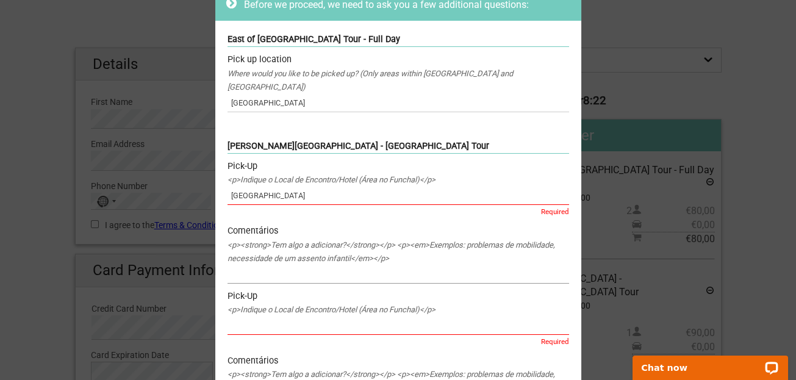
scroll to position [121, 0]
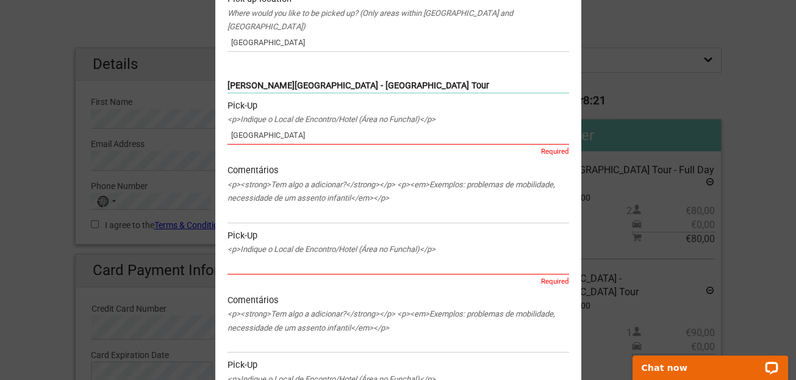
click at [342, 178] on div "<p><strong>Tem algo a adicionar?</strong></p> <p><em>Exemplos: problemas de mob…" at bounding box center [399, 191] width 342 height 27
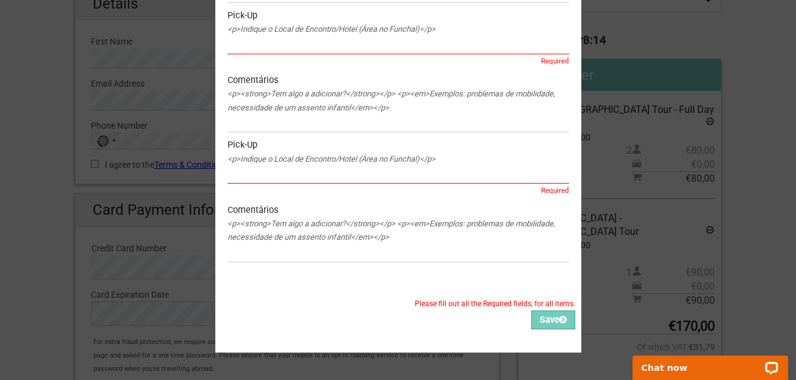
click at [467, 297] on label "Please fill out all the Required fields, for all items." at bounding box center [399, 303] width 354 height 13
click at [544, 311] on button "Save" at bounding box center [554, 320] width 44 height 19
click at [585, 42] on div "Before we proceed, we need to ask you a few additional questions: East of Madei…" at bounding box center [398, 190] width 796 height 380
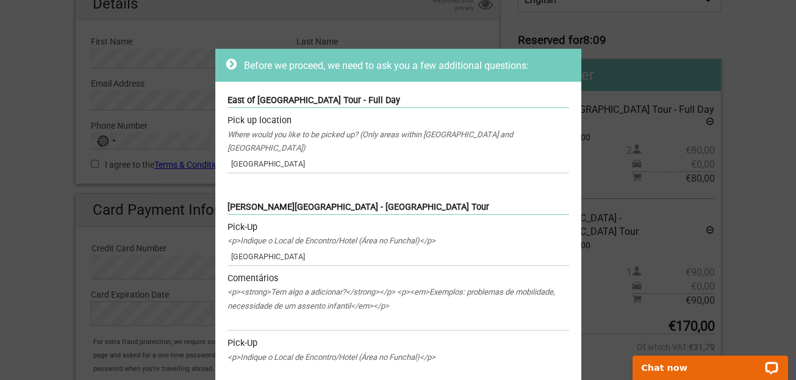
click at [226, 67] on icon at bounding box center [231, 64] width 10 height 12
click at [764, 128] on div "Before we proceed, we need to ask you a few additional questions: East of Madei…" at bounding box center [398, 190] width 796 height 380
click at [29, 140] on div "Before we proceed, we need to ask you a few additional questions: East of Madei…" at bounding box center [398, 190] width 796 height 380
drag, startPoint x: 312, startPoint y: 74, endPoint x: 315, endPoint y: 63, distance: 10.8
click at [313, 74] on div "Before we proceed, we need to ask you a few additional questions:" at bounding box center [398, 65] width 366 height 33
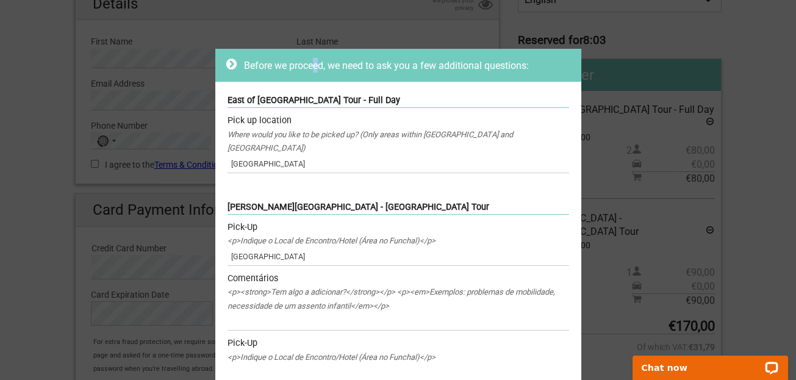
click at [314, 47] on div "Before we proceed, we need to ask you a few additional questions: East of Madei…" at bounding box center [398, 190] width 796 height 380
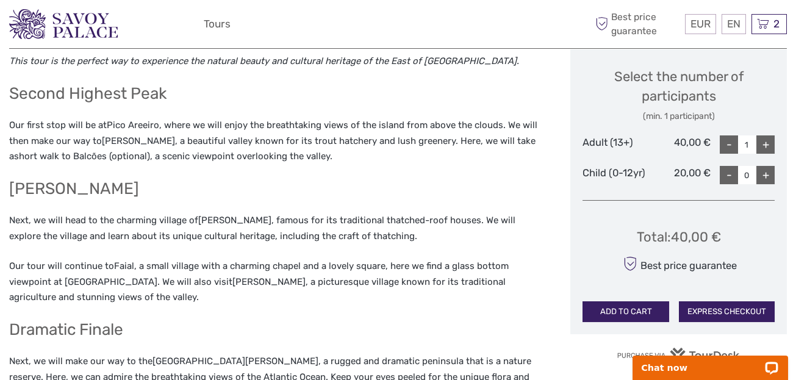
scroll to position [455, 0]
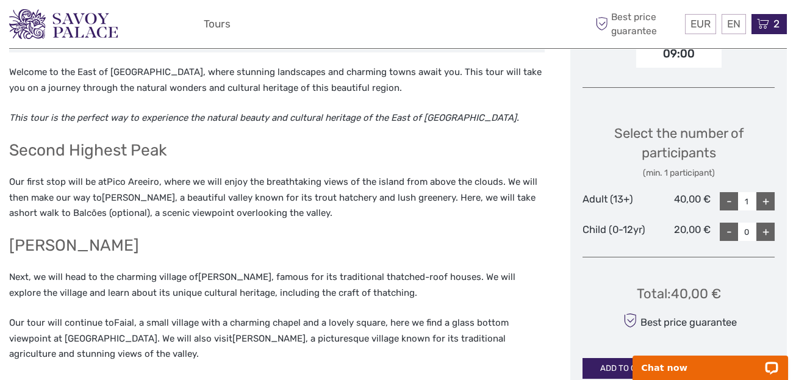
click at [774, 23] on span "2" at bounding box center [777, 24] width 10 height 12
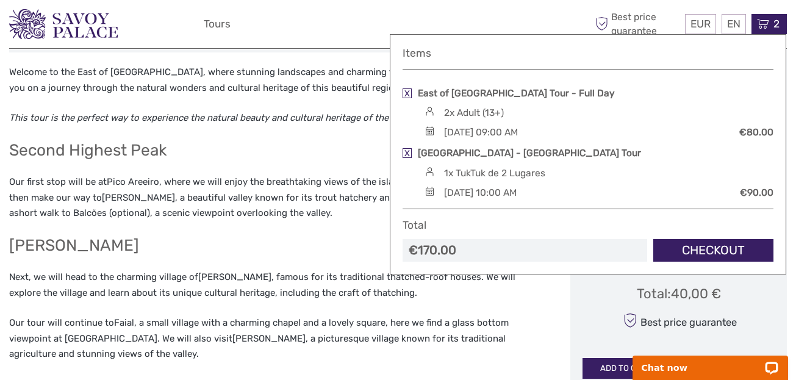
click at [718, 249] on link "Checkout" at bounding box center [714, 250] width 120 height 23
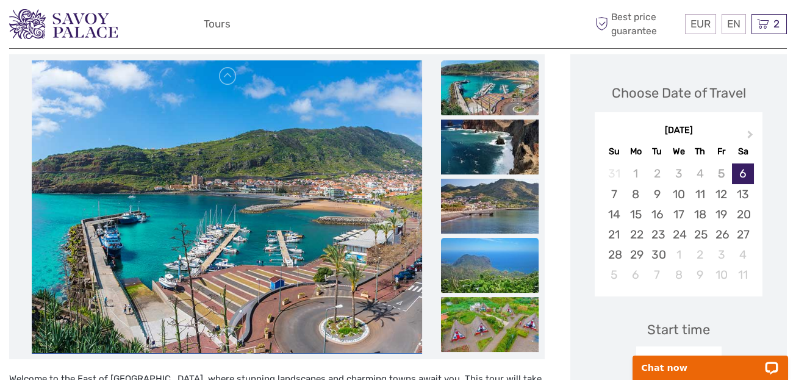
scroll to position [28, 0]
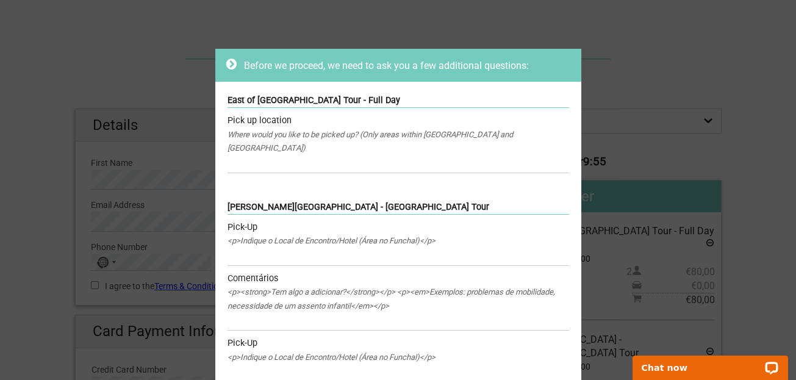
click at [271, 120] on div "Pick up location" at bounding box center [399, 120] width 342 height 13
click at [153, 73] on div "Before we proceed, we need to ask you a few additional questions: East of [GEOG…" at bounding box center [398, 190] width 796 height 380
drag, startPoint x: 153, startPoint y: 159, endPoint x: 96, endPoint y: 195, distance: 66.7
click at [152, 167] on div "Before we proceed, we need to ask you a few additional questions: East of [GEOG…" at bounding box center [398, 190] width 796 height 380
drag, startPoint x: 65, startPoint y: 215, endPoint x: 60, endPoint y: 225, distance: 10.1
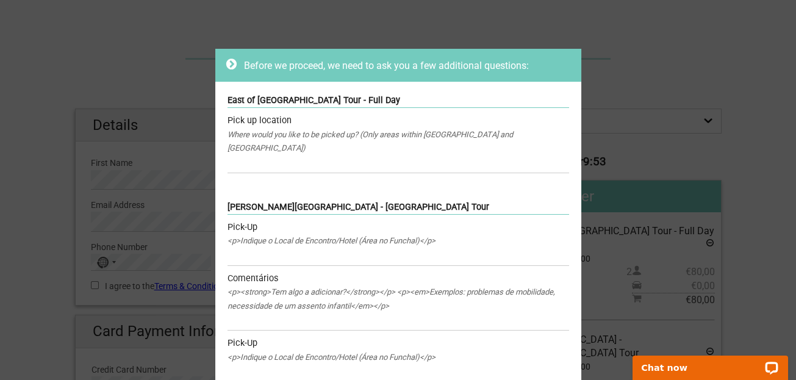
click at [64, 219] on div "Before we proceed, we need to ask you a few additional questions: East of [GEOG…" at bounding box center [398, 190] width 796 height 380
click at [40, 246] on div "Before we proceed, we need to ask you a few additional questions: East of [GEOG…" at bounding box center [398, 190] width 796 height 380
